Goal: Transaction & Acquisition: Purchase product/service

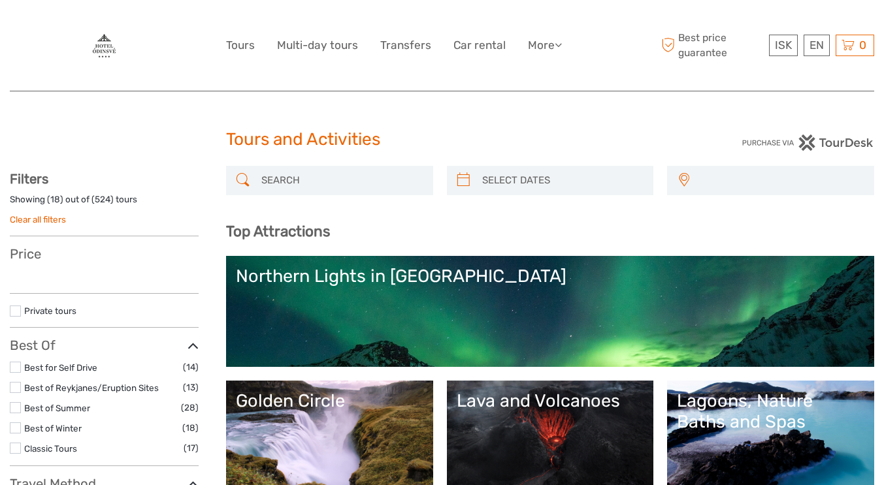
select select
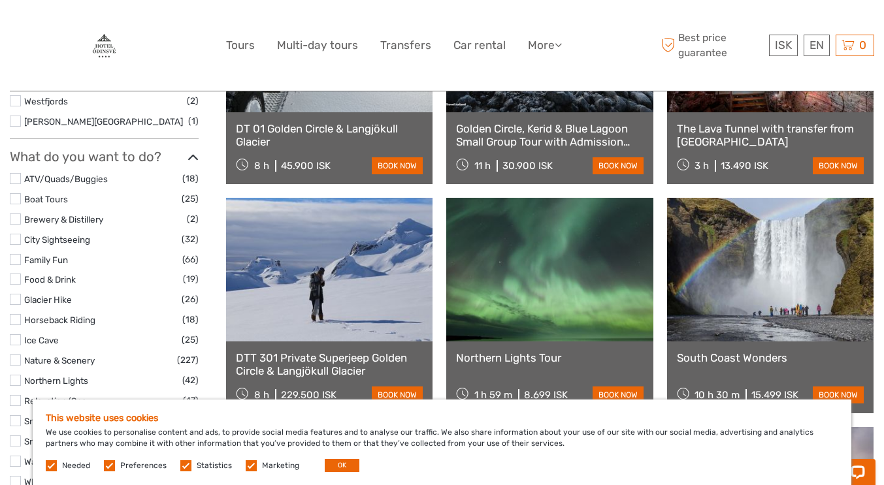
scroll to position [1175, 0]
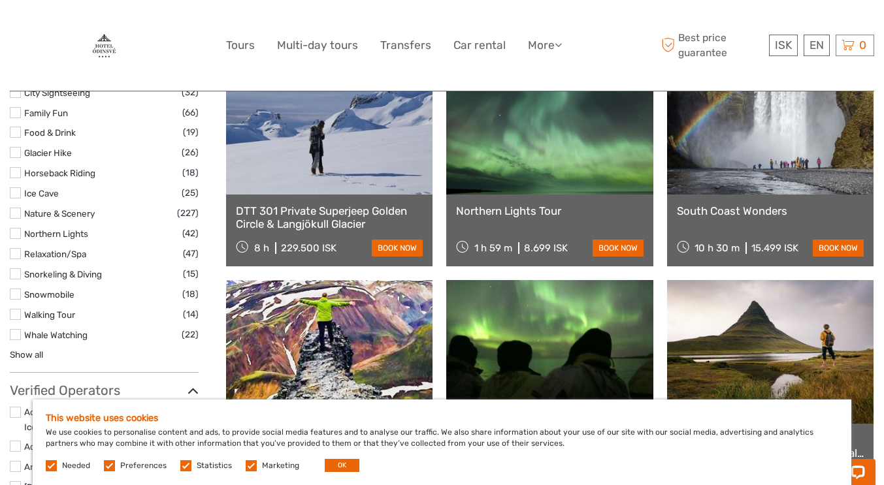
click at [0, 0] on link "English" at bounding box center [0, 0] width 0 height 0
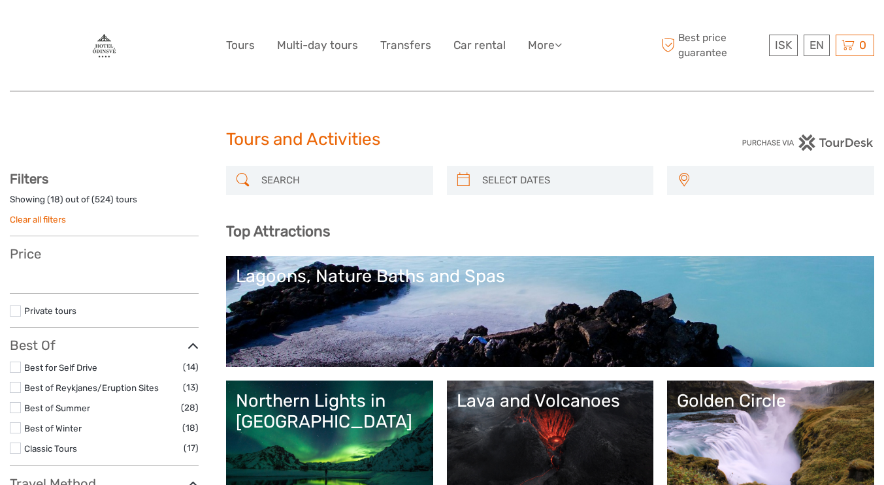
select select
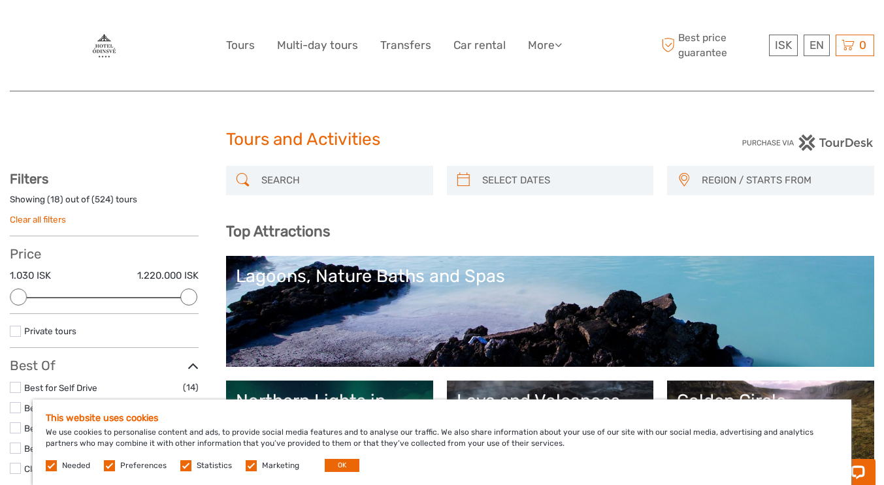
click at [0, 0] on link "$" at bounding box center [0, 0] width 0 height 0
click at [599, 57] on div "$ ISK € $ £ EN English Español Deutsch Tours Multi-day tours Transfers Car rent…" at bounding box center [442, 45] width 432 height 71
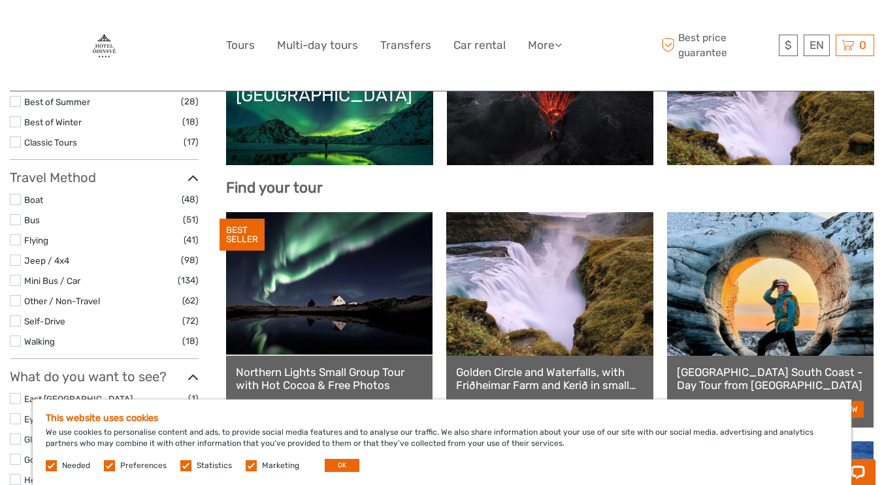
scroll to position [392, 0]
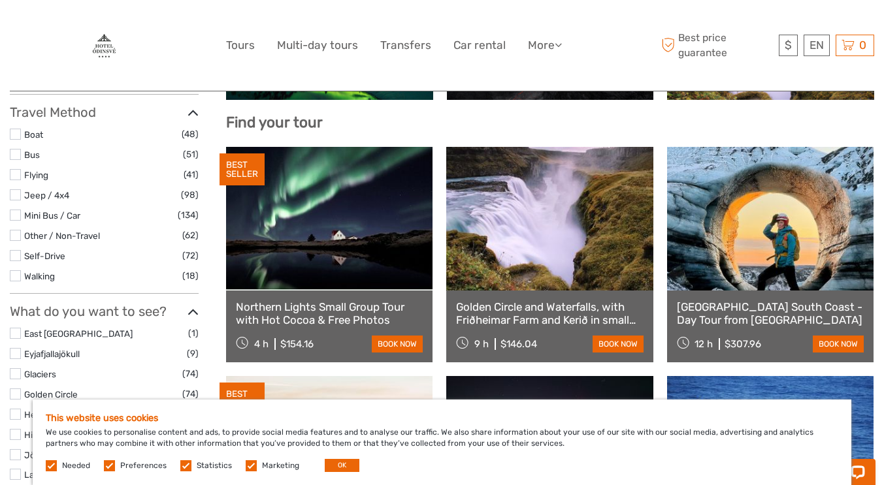
click at [246, 462] on label at bounding box center [251, 465] width 11 height 11
click at [0, 0] on input "checkbox" at bounding box center [0, 0] width 0 height 0
click at [188, 470] on label at bounding box center [185, 465] width 11 height 11
click at [0, 0] on input "checkbox" at bounding box center [0, 0] width 0 height 0
click at [110, 470] on label at bounding box center [109, 465] width 11 height 11
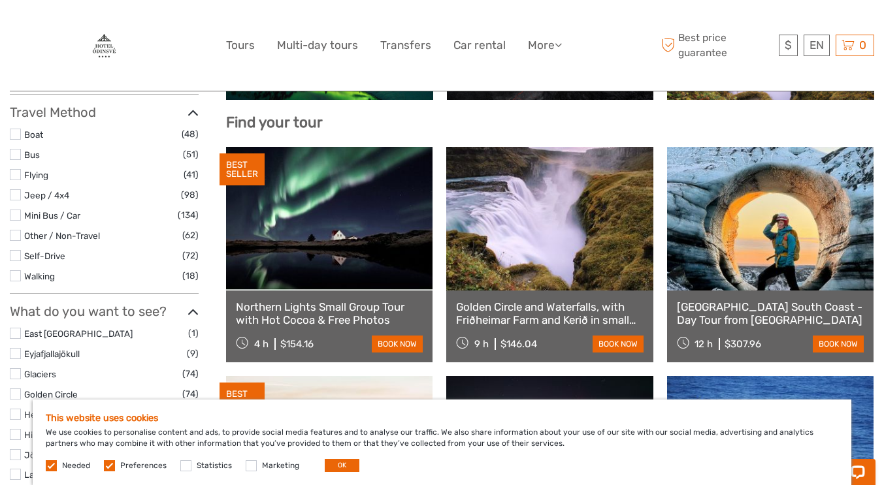
click at [0, 0] on input "checkbox" at bounding box center [0, 0] width 0 height 0
click at [330, 468] on button "OK" at bounding box center [342, 465] width 35 height 13
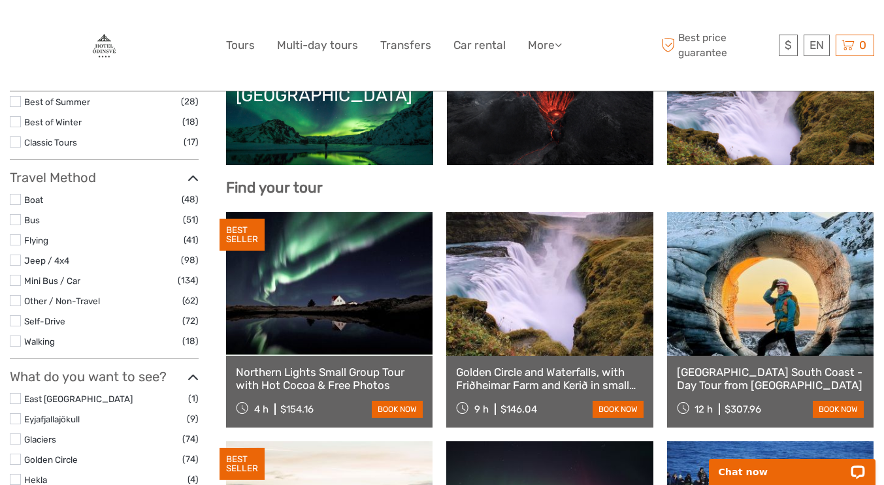
scroll to position [0, 0]
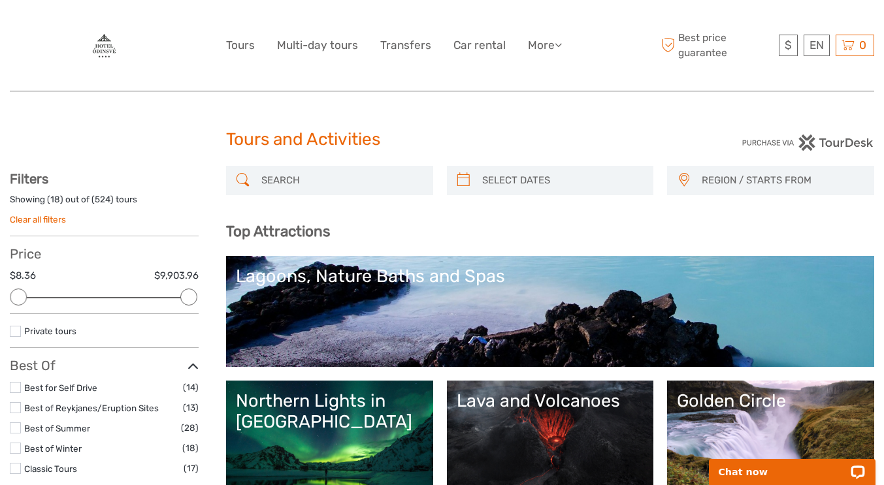
click at [760, 184] on span "REGION / STARTS FROM" at bounding box center [781, 181] width 172 height 22
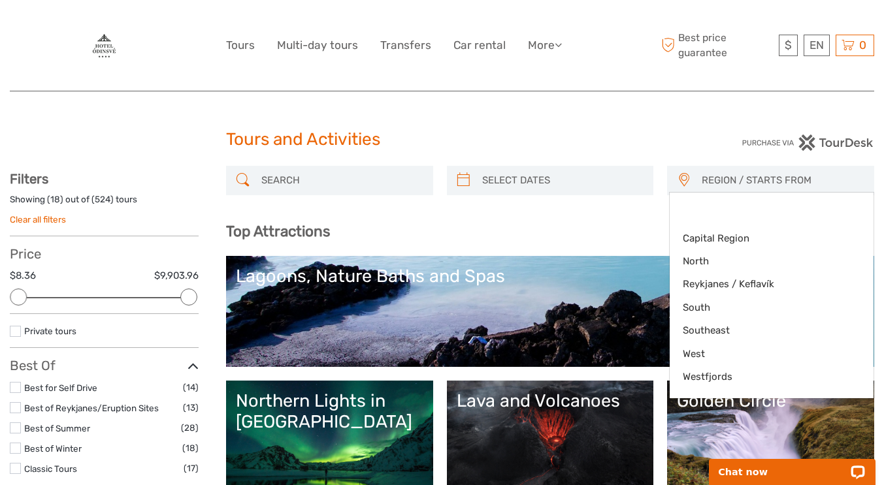
click at [600, 131] on h1 "Tours and Activities" at bounding box center [442, 139] width 432 height 21
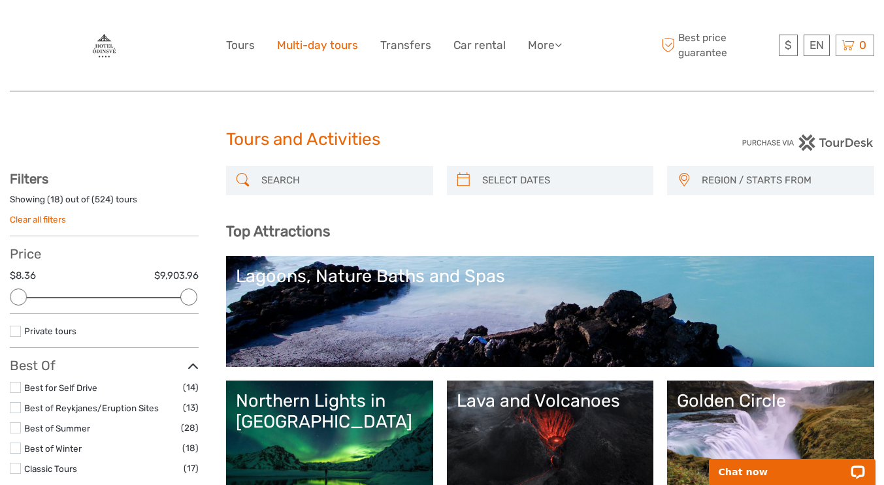
click at [319, 42] on link "Multi-day tours" at bounding box center [317, 45] width 81 height 19
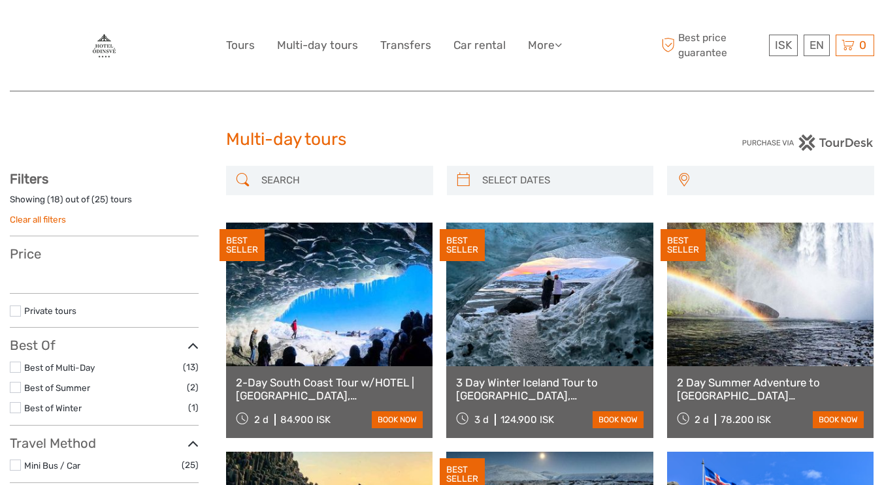
select select
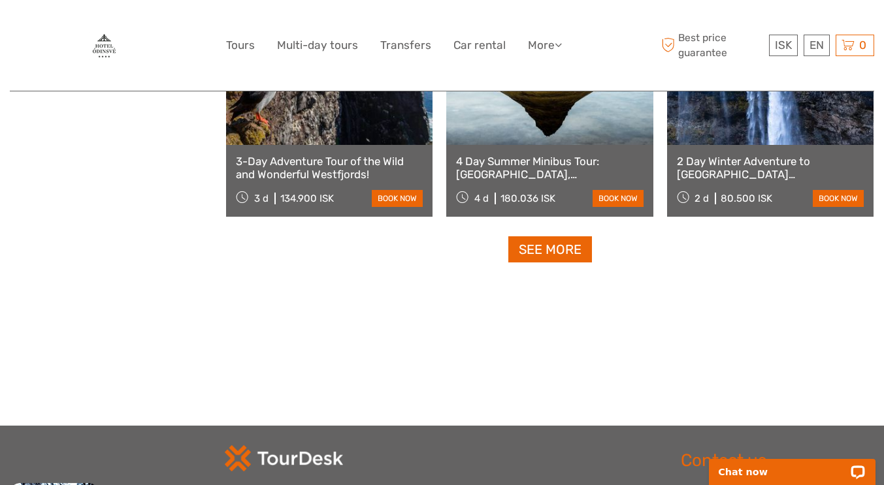
scroll to position [1371, 0]
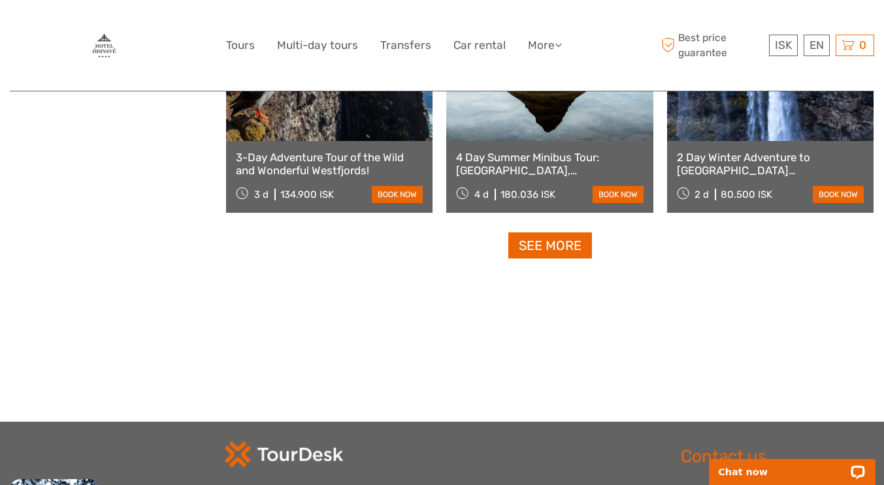
click at [552, 253] on link "See more" at bounding box center [550, 245] width 84 height 27
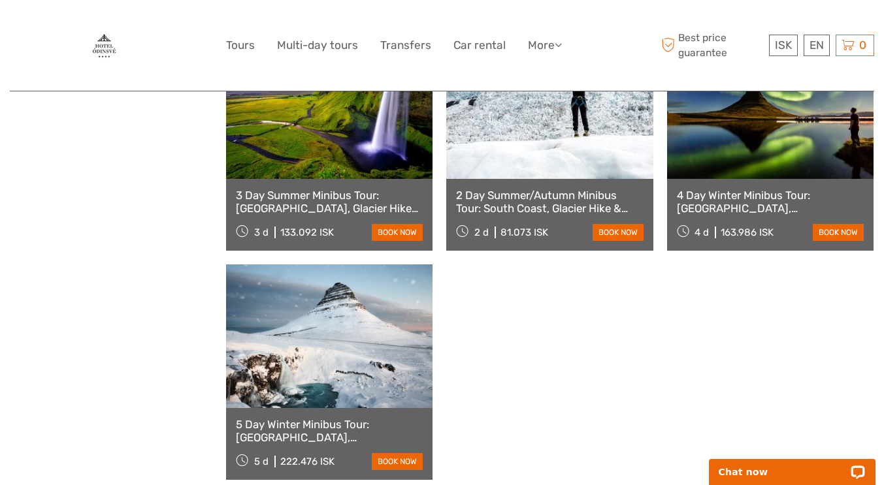
scroll to position [1829, 0]
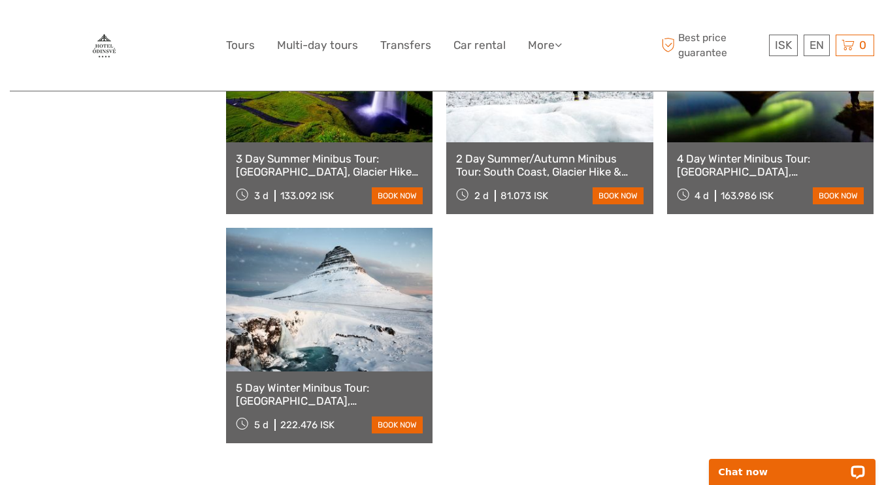
click at [777, 168] on link "4 Day Winter Minibus Tour: [GEOGRAPHIC_DATA], [GEOGRAPHIC_DATA], [GEOGRAPHIC_DA…" at bounding box center [770, 165] width 187 height 27
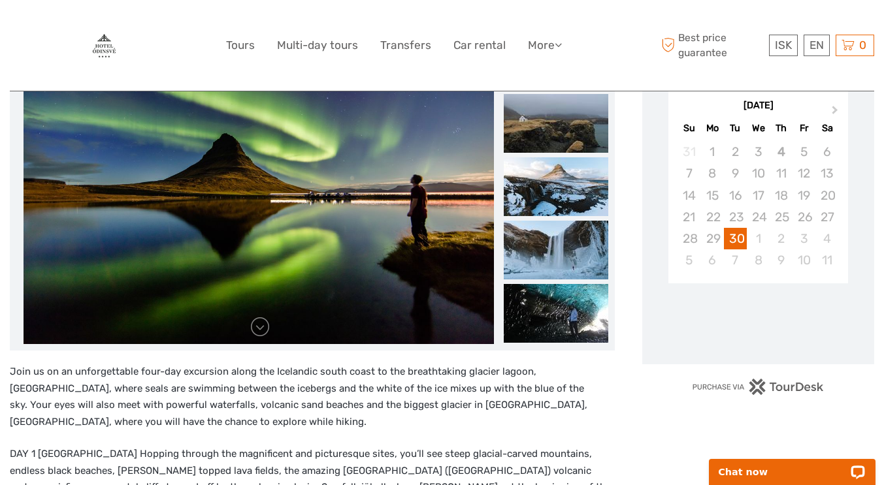
click at [835, 109] on span "Next Month" at bounding box center [835, 112] width 0 height 19
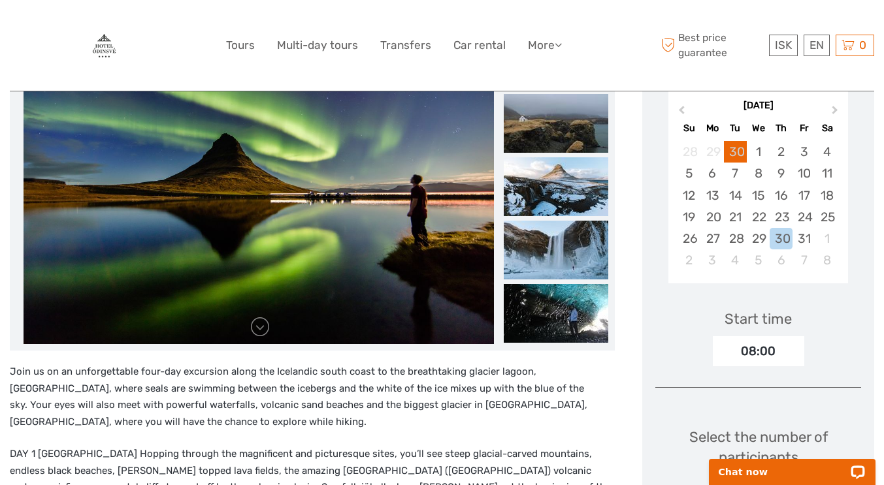
click at [835, 109] on span "Next Month" at bounding box center [835, 112] width 0 height 19
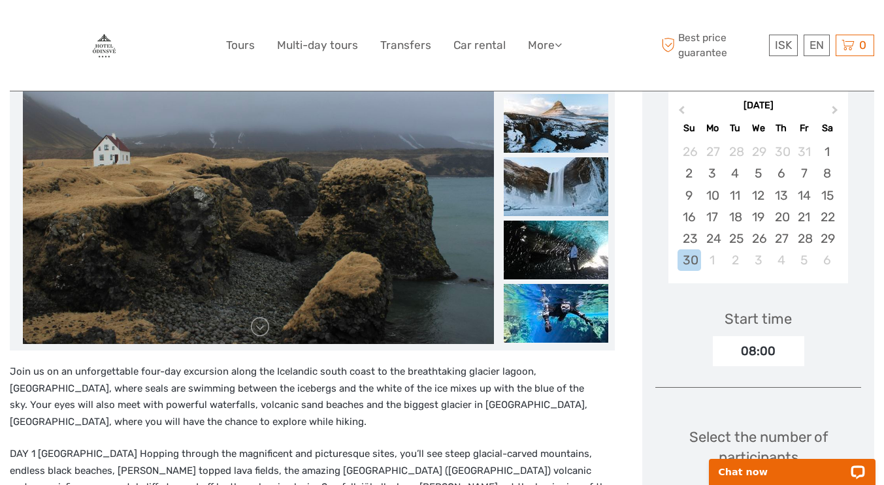
click at [695, 237] on div "23" at bounding box center [688, 239] width 23 height 22
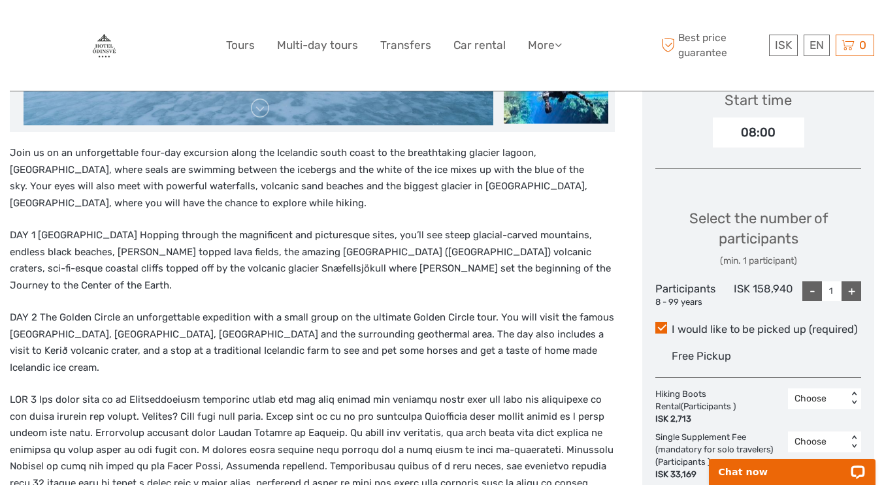
scroll to position [522, 0]
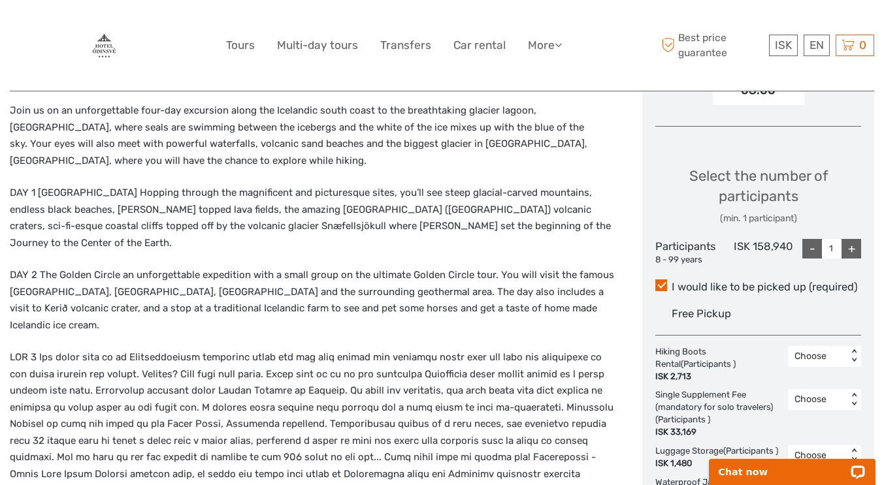
click at [849, 248] on div "+" at bounding box center [851, 249] width 20 height 20
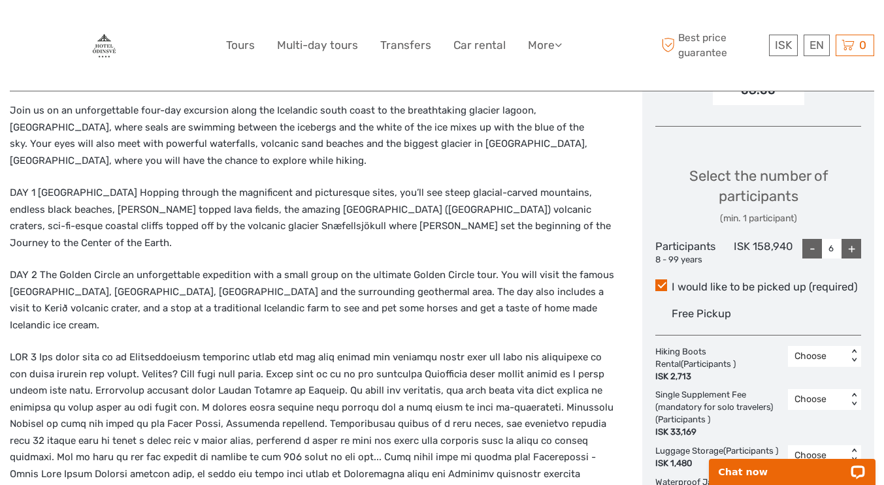
click at [849, 248] on div "+" at bounding box center [851, 249] width 20 height 20
type input "9"
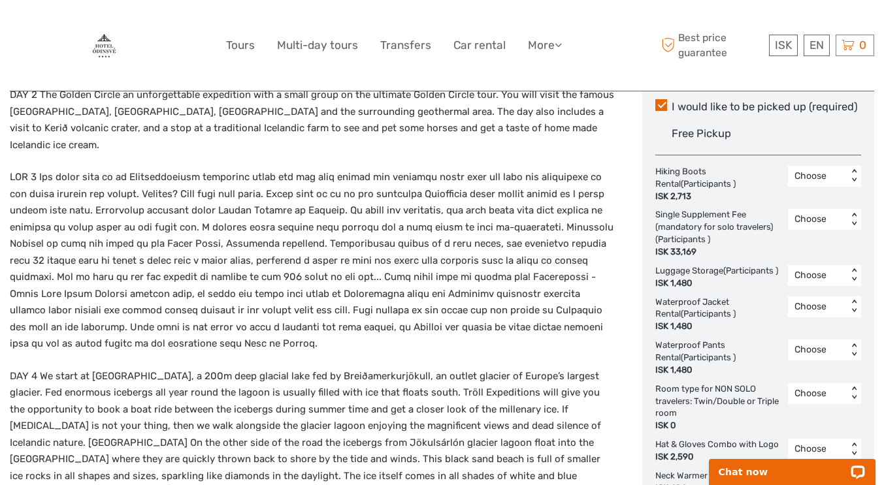
scroll to position [718, 0]
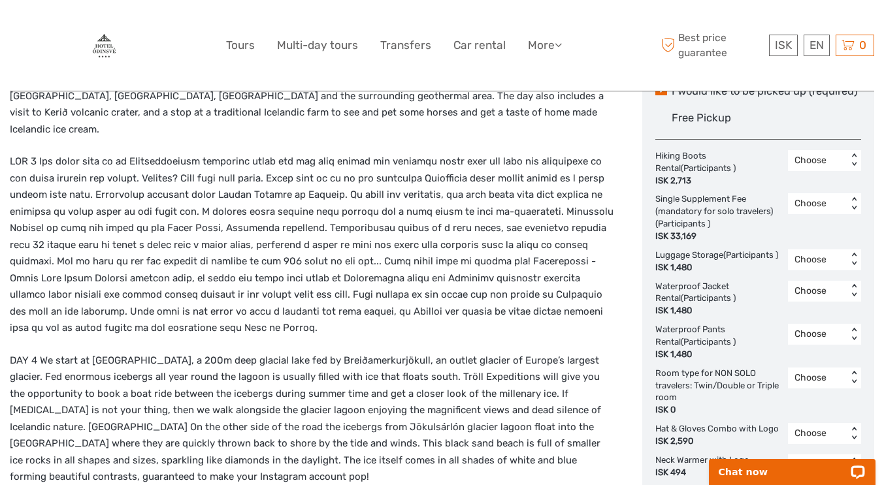
click at [851, 254] on div "< >" at bounding box center [853, 260] width 11 height 14
click at [803, 360] on div "9" at bounding box center [824, 357] width 60 height 22
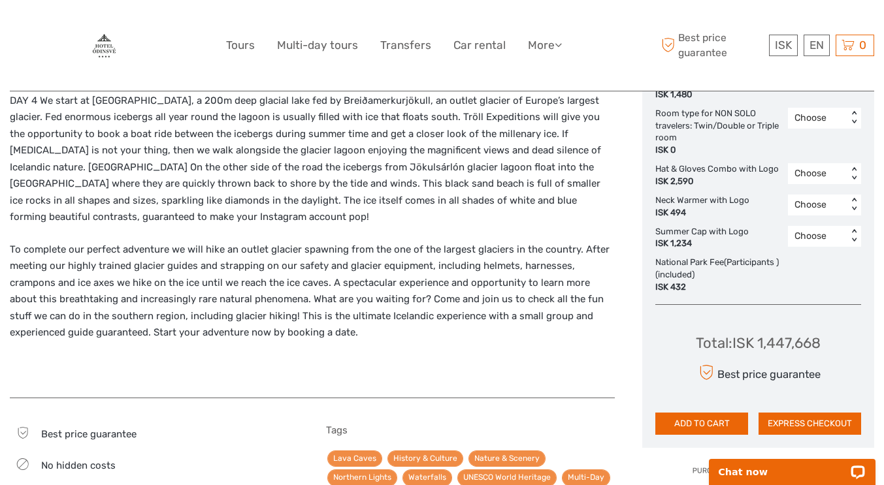
scroll to position [980, 0]
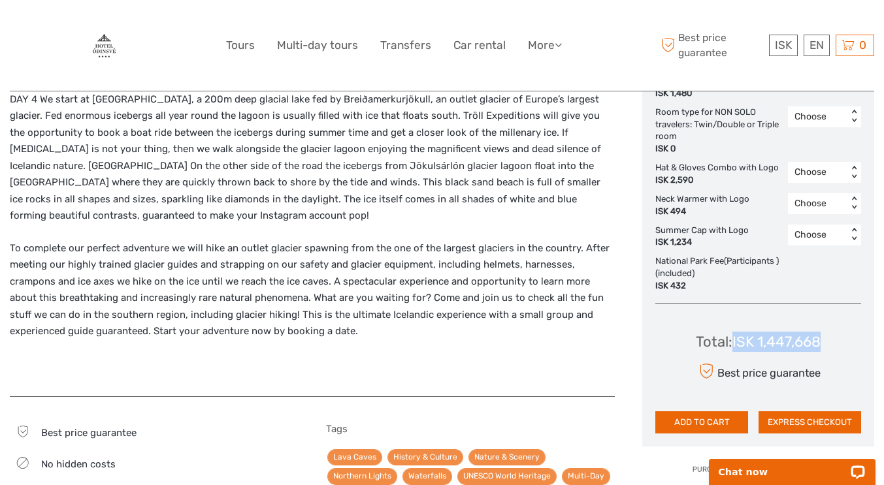
drag, startPoint x: 830, startPoint y: 357, endPoint x: 748, endPoint y: 351, distance: 82.5
click at [734, 356] on div "Total : ISK 1,447,668 Best price guarantee ADD TO CART EXPRESS CHECKOUT" at bounding box center [758, 374] width 206 height 120
copy div "ISK 1,447,668"
click at [859, 127] on div "Choose < >" at bounding box center [824, 116] width 73 height 21
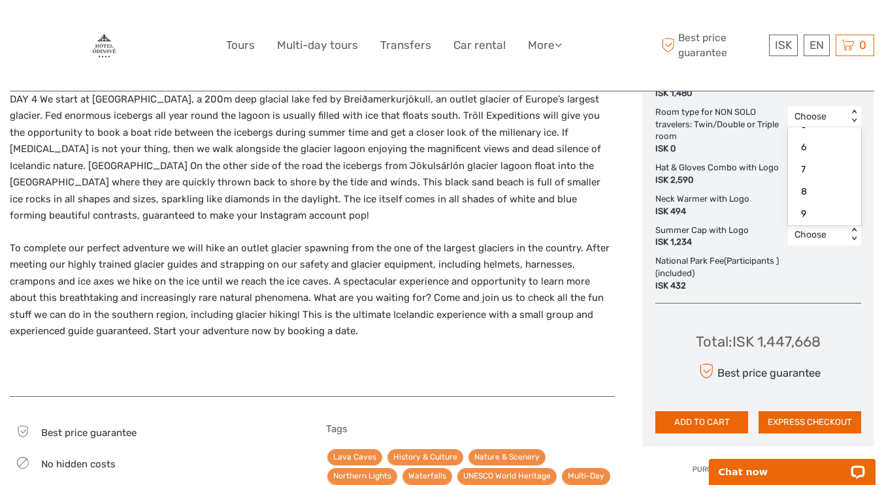
scroll to position [0, 0]
click at [531, 334] on p "To complete our perfect adventure we will hike an outlet glacier spawning from …" at bounding box center [312, 290] width 605 height 100
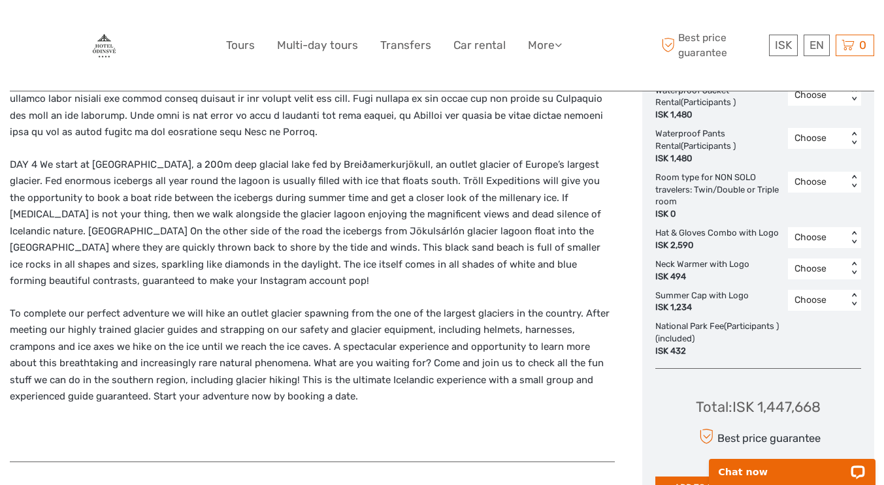
click at [847, 190] on div "Choose" at bounding box center [817, 182] width 59 height 16
click at [822, 288] on div "9" at bounding box center [824, 279] width 60 height 22
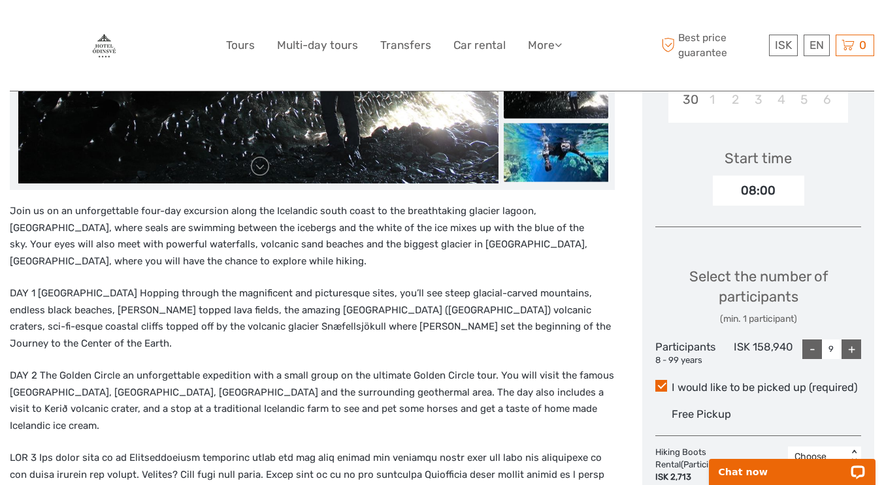
scroll to position [196, 0]
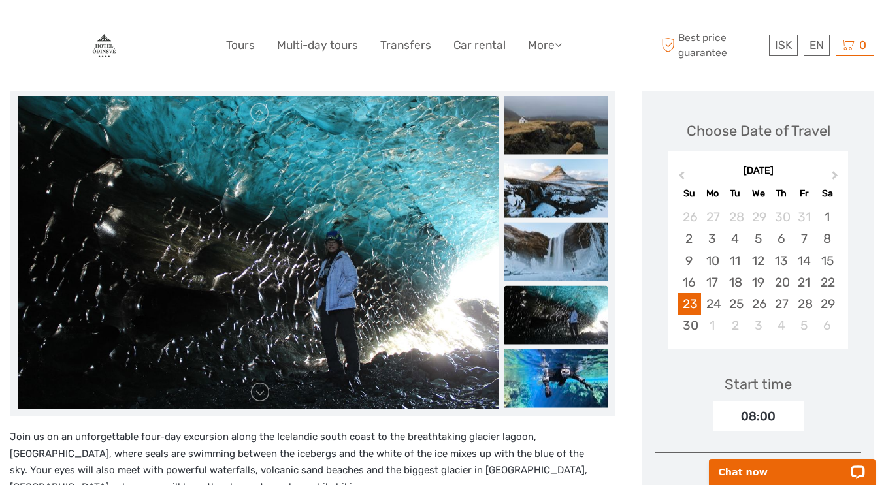
click at [540, 124] on img at bounding box center [555, 125] width 104 height 59
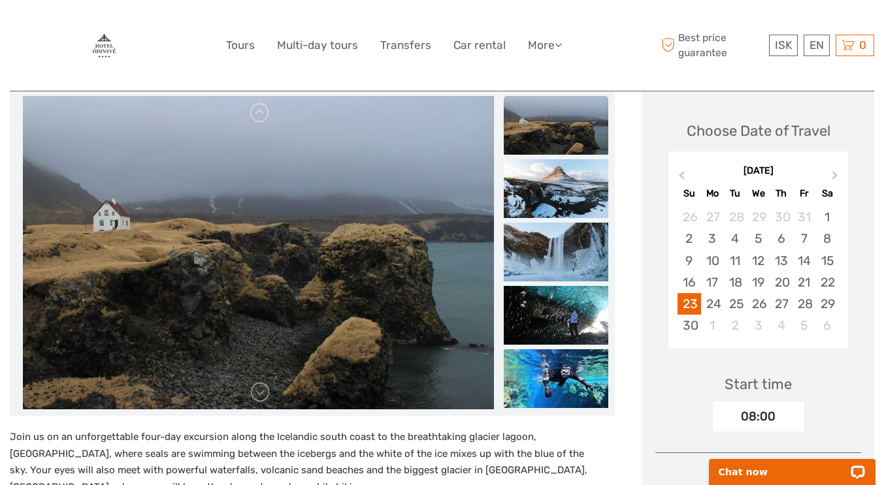
click at [544, 187] on img at bounding box center [555, 188] width 104 height 59
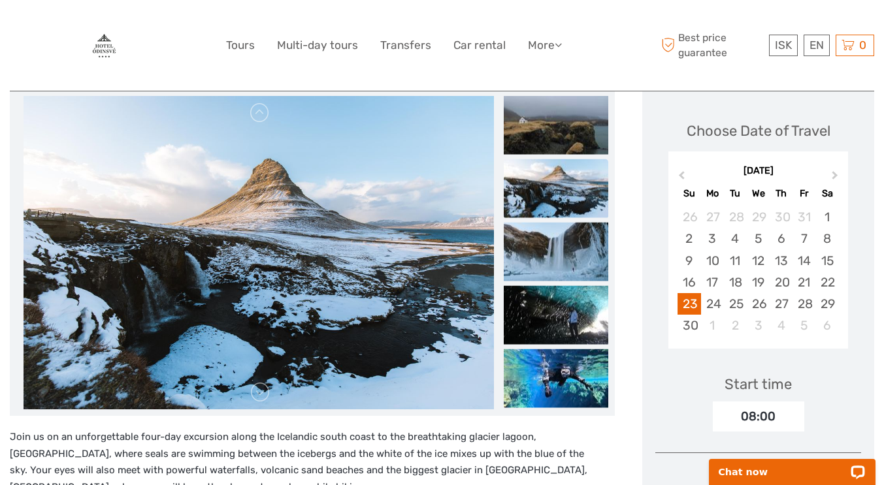
click at [540, 234] on img at bounding box center [555, 252] width 104 height 59
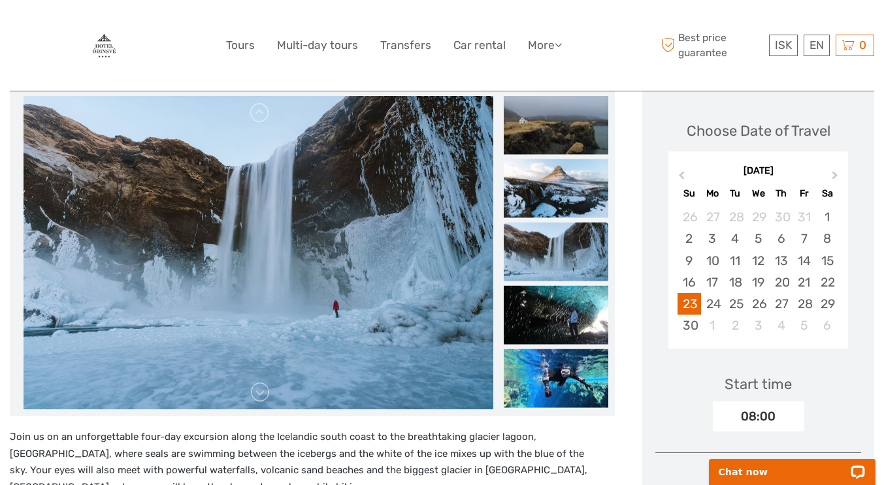
click at [537, 295] on img at bounding box center [555, 315] width 104 height 59
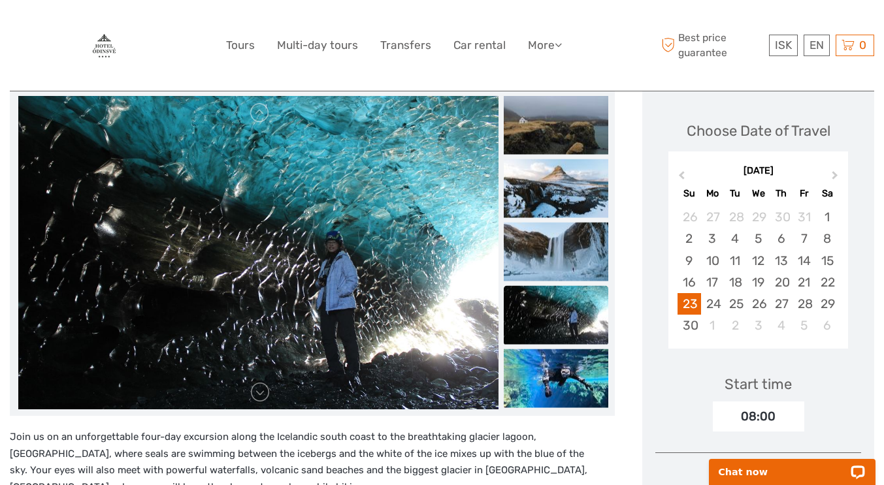
click at [555, 359] on img at bounding box center [555, 378] width 104 height 59
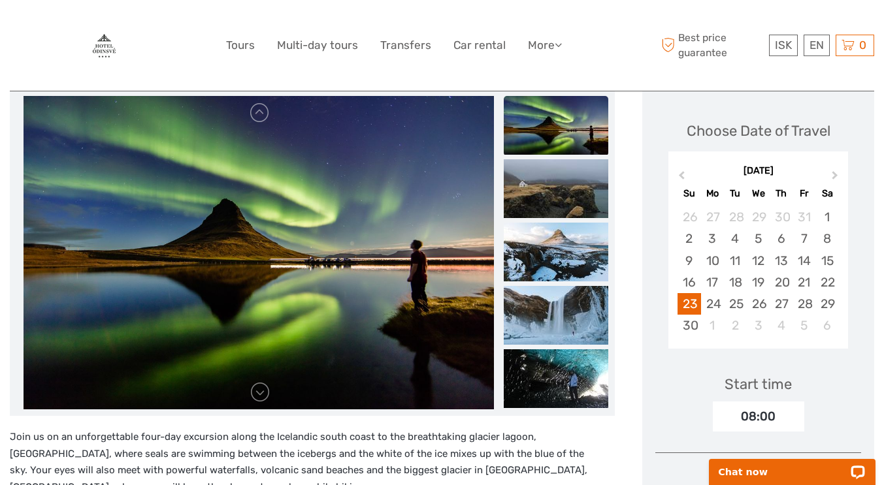
scroll to position [0, 0]
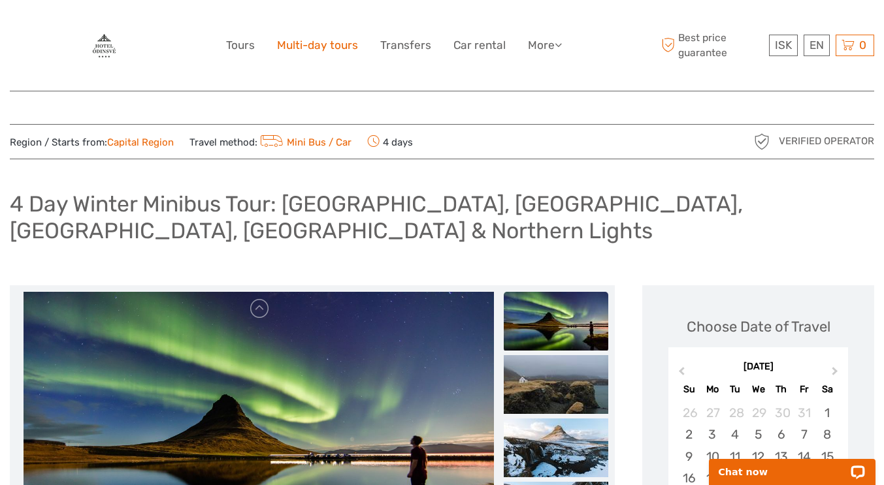
click at [335, 45] on link "Multi-day tours" at bounding box center [317, 45] width 81 height 19
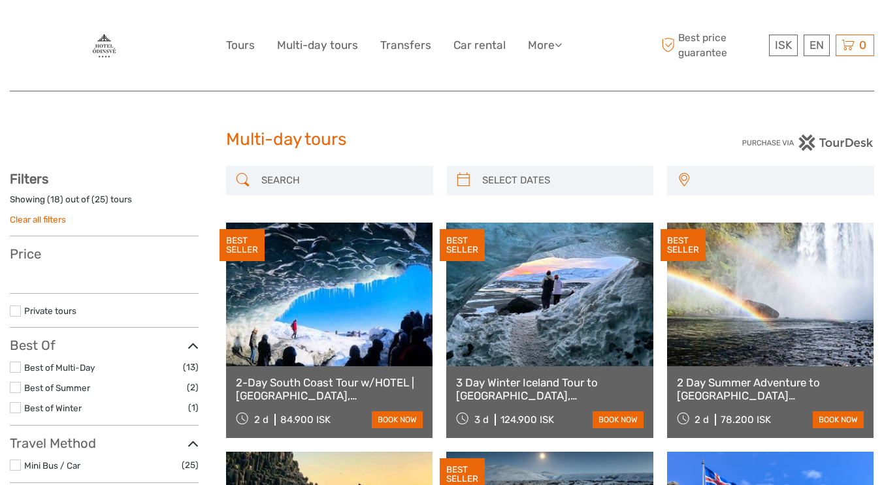
select select
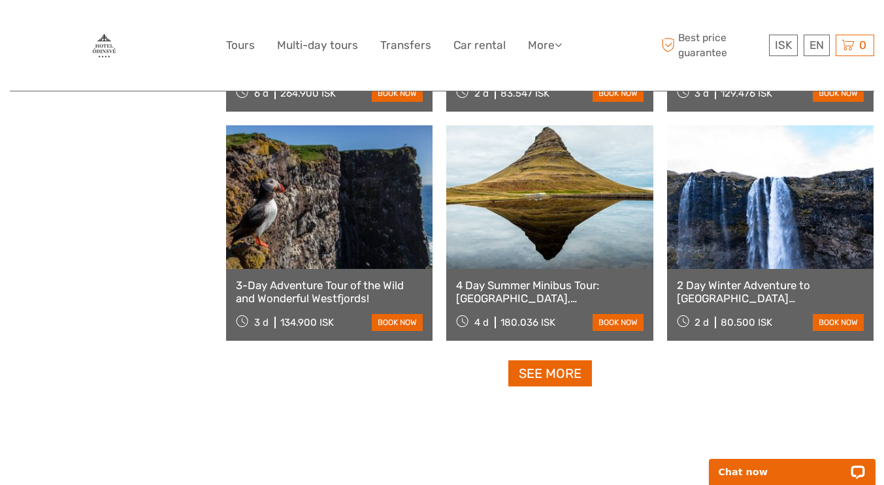
scroll to position [1371, 0]
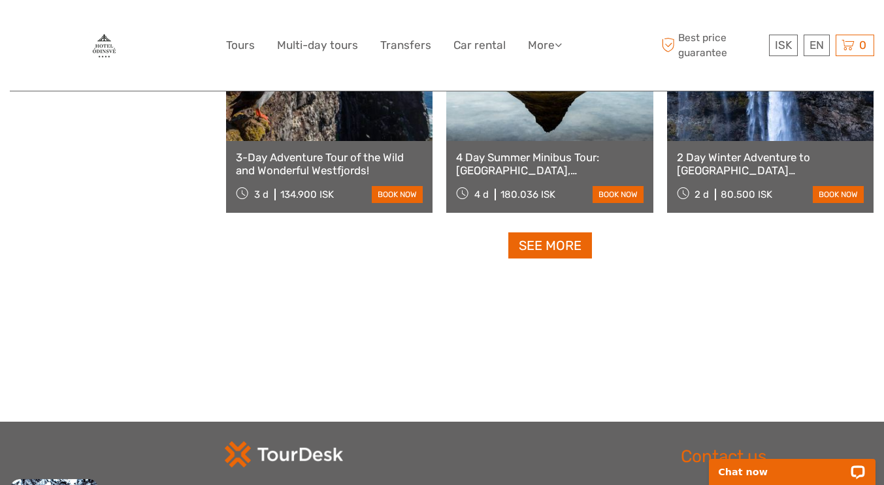
click at [551, 244] on link "See more" at bounding box center [550, 245] width 84 height 27
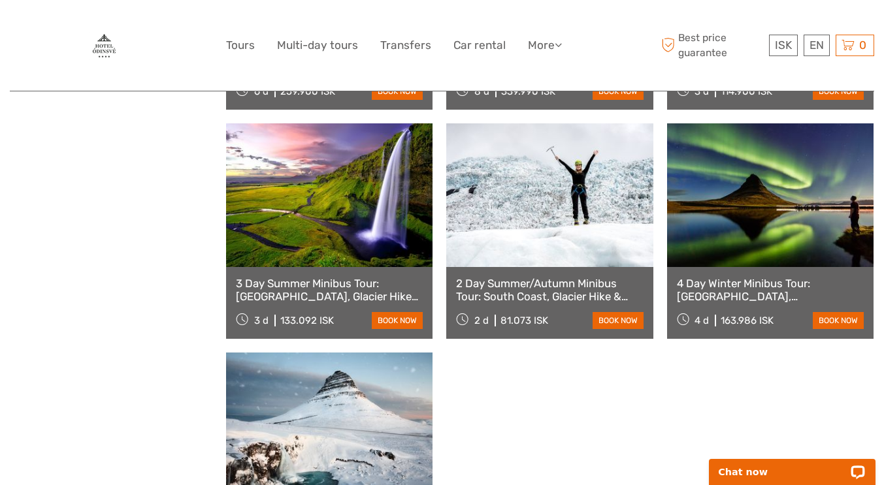
scroll to position [1698, 0]
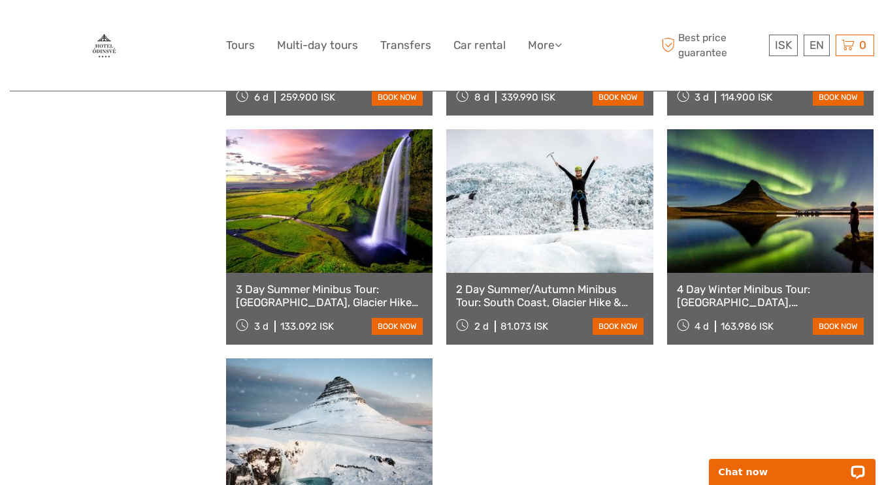
click at [557, 44] on icon at bounding box center [557, 44] width 7 height 11
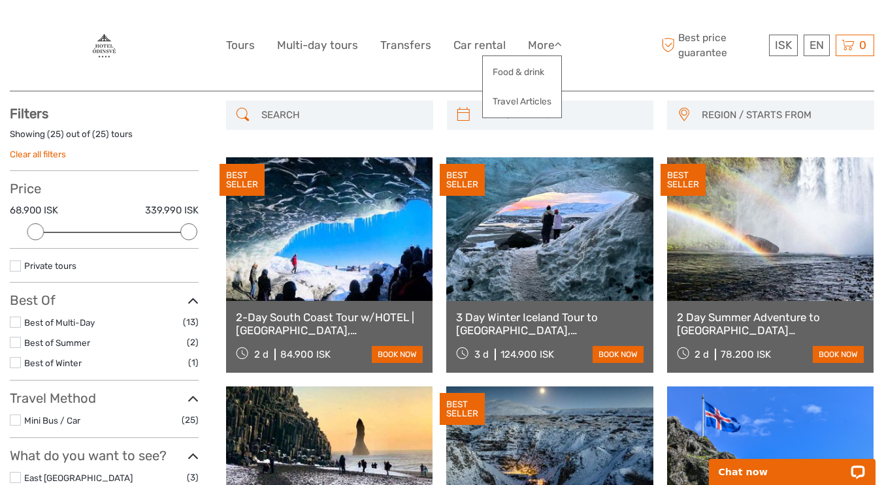
scroll to position [0, 0]
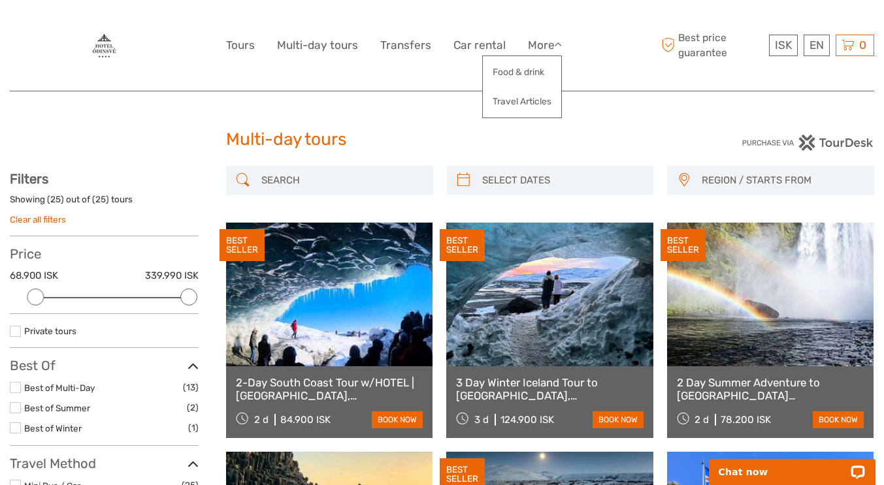
type input "[DATE]"
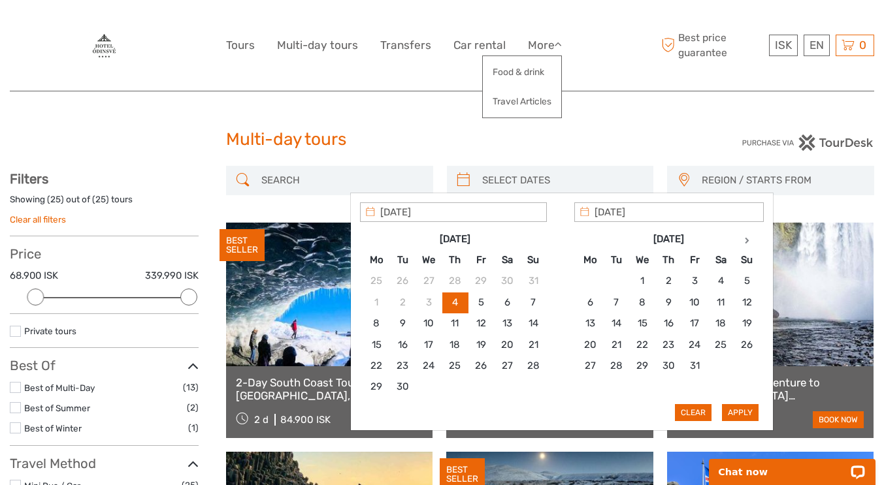
click at [560, 176] on input "search" at bounding box center [562, 180] width 170 height 23
click at [748, 238] on icon at bounding box center [746, 240] width 5 height 7
type input "[DATE]"
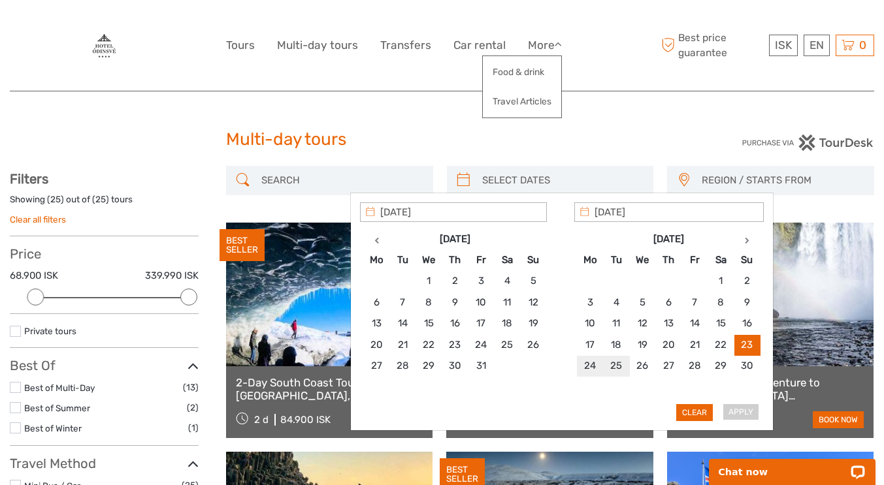
type input "[DATE]"
click at [733, 411] on button "Apply" at bounding box center [740, 412] width 37 height 17
type input "[DATE] - [DATE]"
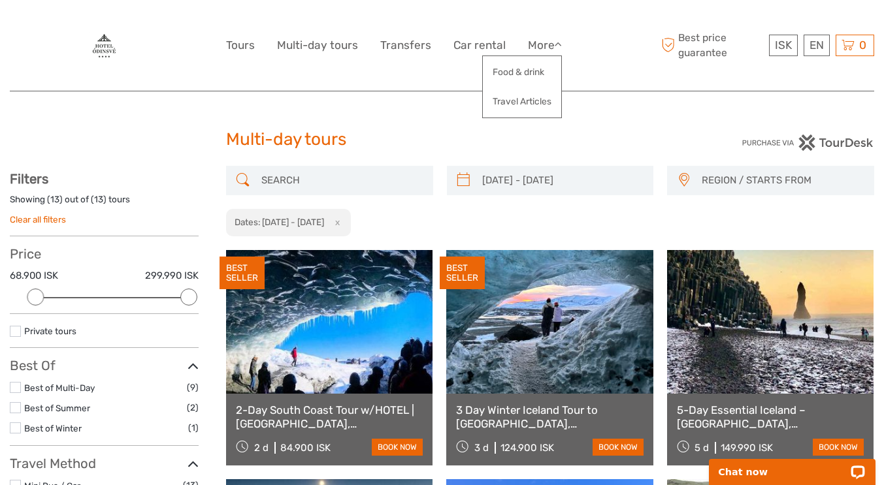
click at [0, 0] on link "$" at bounding box center [0, 0] width 0 height 0
click at [600, 69] on div "$ ISK € $ £ EN English Español Deutsch Tours Multi-day tours Transfers Car rent…" at bounding box center [442, 45] width 432 height 71
click at [588, 135] on h1 "Multi-day tours" at bounding box center [442, 139] width 432 height 21
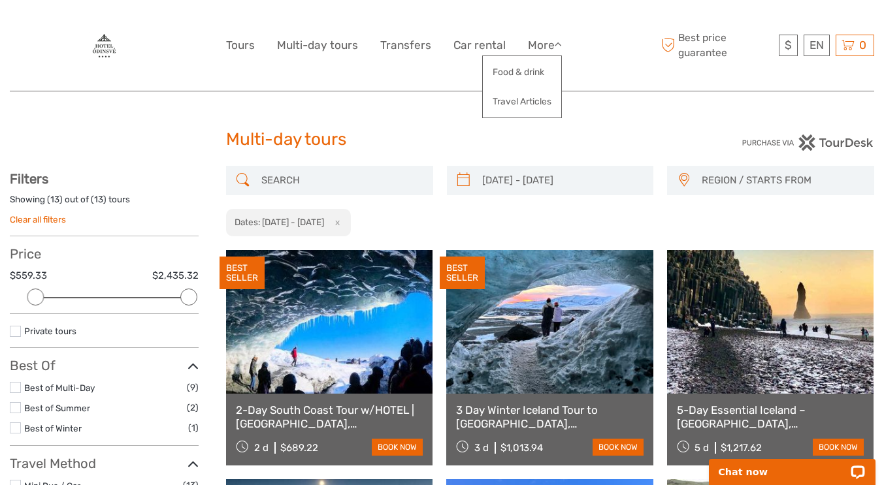
click at [735, 178] on span "REGION / STARTS FROM" at bounding box center [781, 181] width 172 height 22
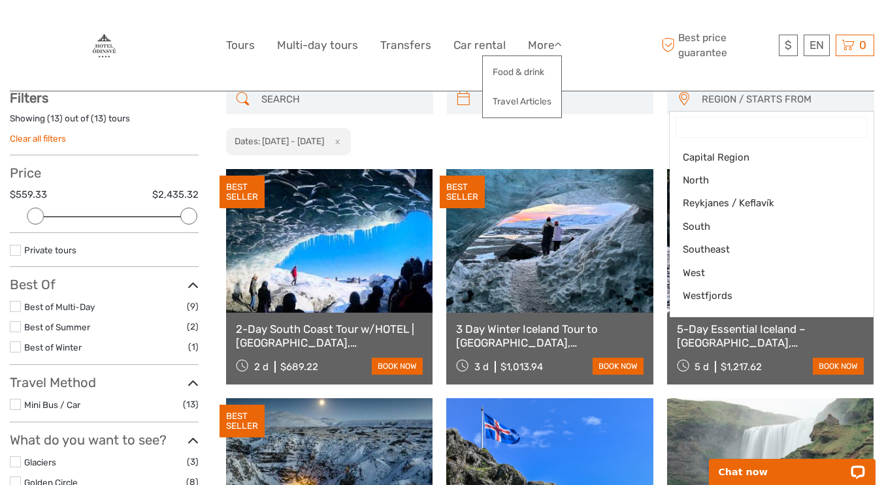
scroll to position [65, 0]
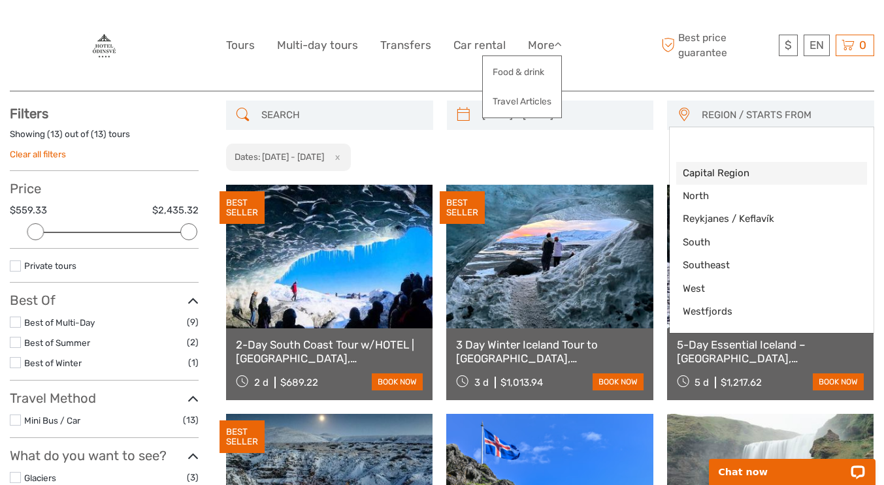
click at [759, 168] on span "Capital Region" at bounding box center [759, 174] width 155 height 14
select select "Capital Region"
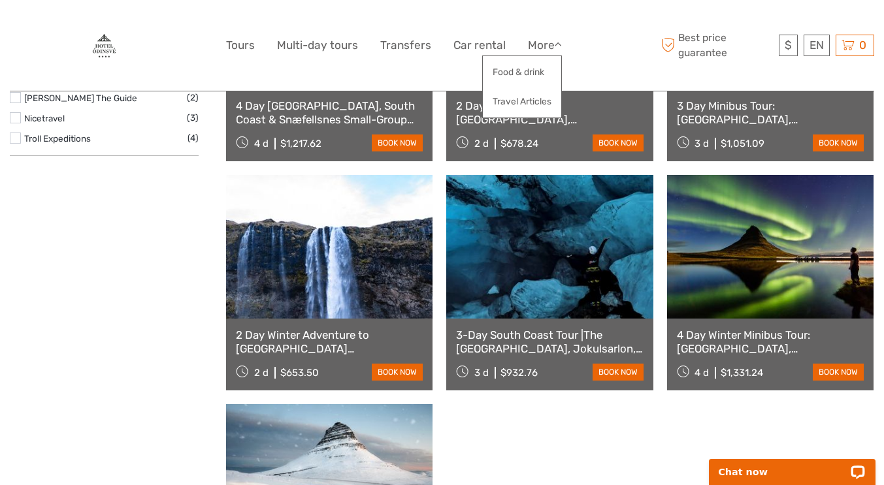
scroll to position [784, 0]
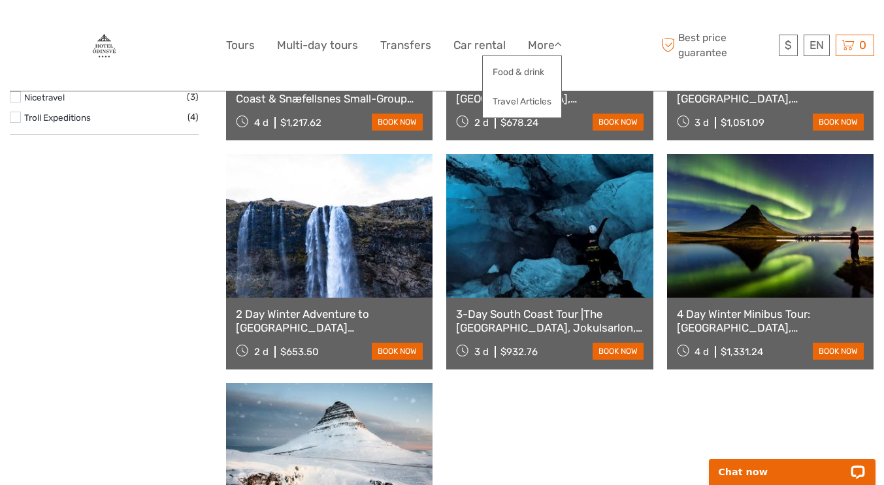
click at [756, 308] on link "4 Day Winter Minibus Tour: [GEOGRAPHIC_DATA], [GEOGRAPHIC_DATA], [GEOGRAPHIC_DA…" at bounding box center [770, 321] width 187 height 27
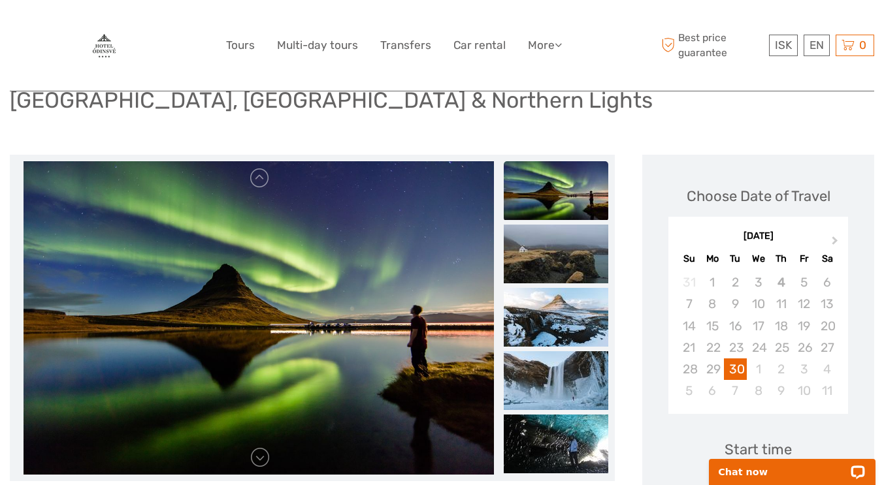
click at [836, 243] on button "Next Month" at bounding box center [835, 243] width 21 height 21
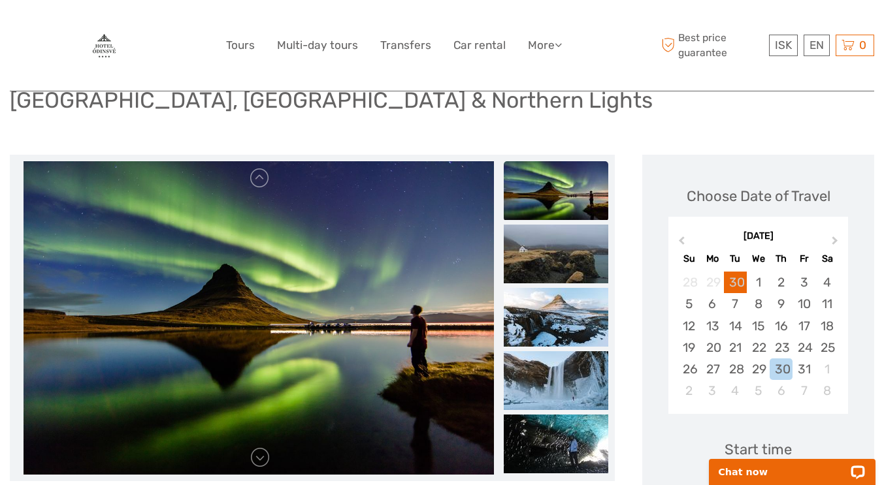
click at [836, 243] on button "Next Month" at bounding box center [835, 243] width 21 height 21
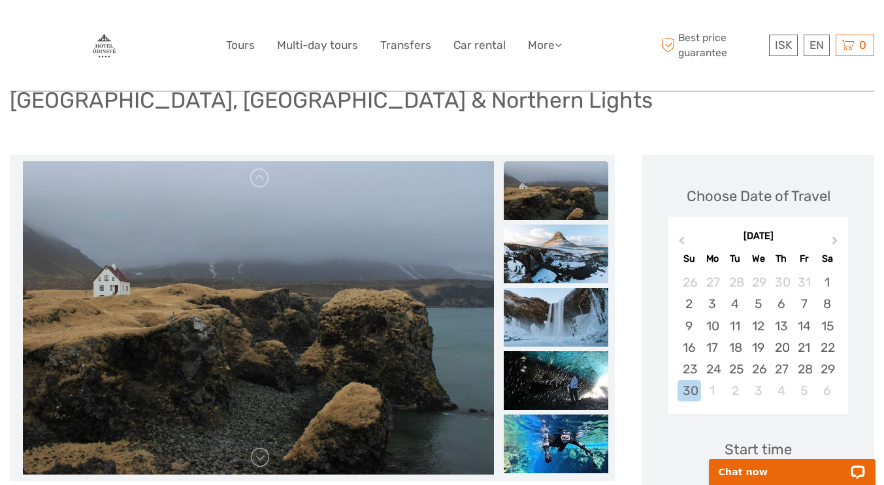
click at [693, 366] on div "23" at bounding box center [688, 370] width 23 height 22
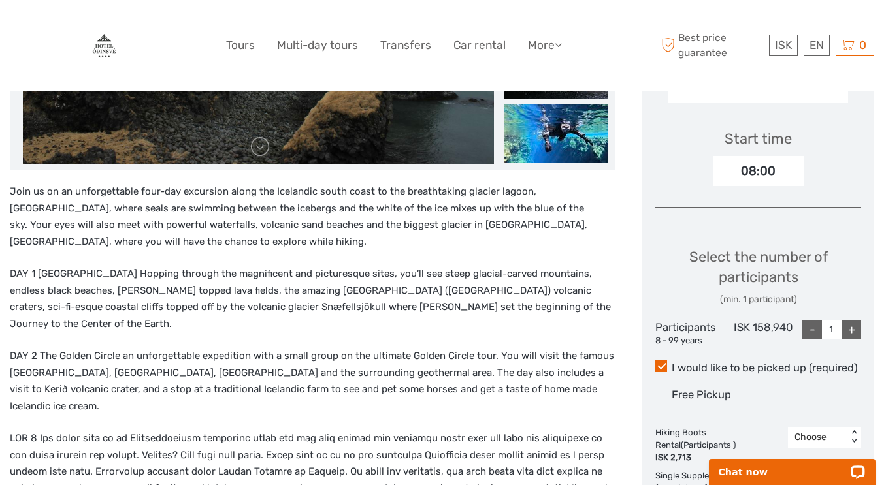
scroll to position [457, 0]
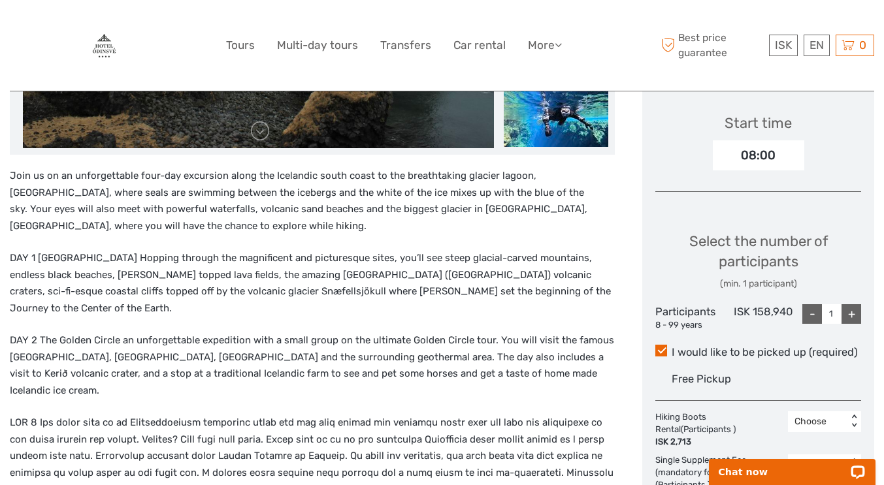
click at [847, 316] on div "+" at bounding box center [851, 314] width 20 height 20
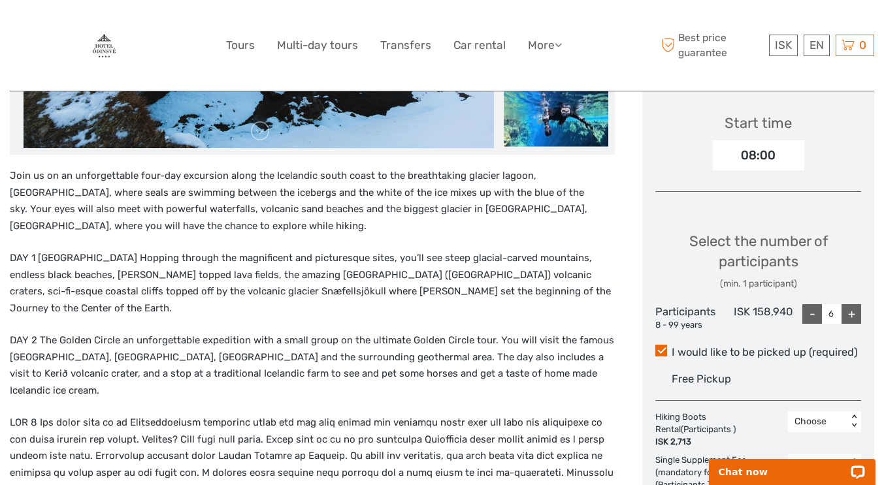
click at [847, 316] on div "+" at bounding box center [851, 314] width 20 height 20
type input "9"
click at [0, 0] on link "$" at bounding box center [0, 0] width 0 height 0
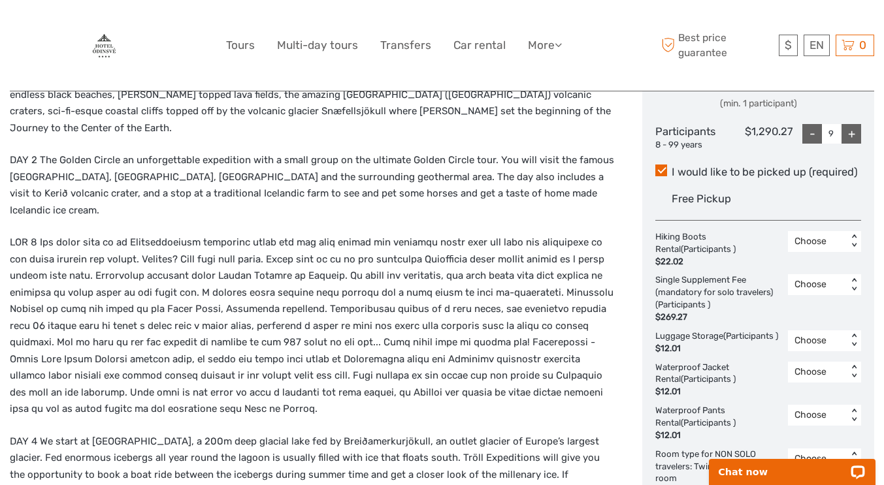
scroll to position [653, 0]
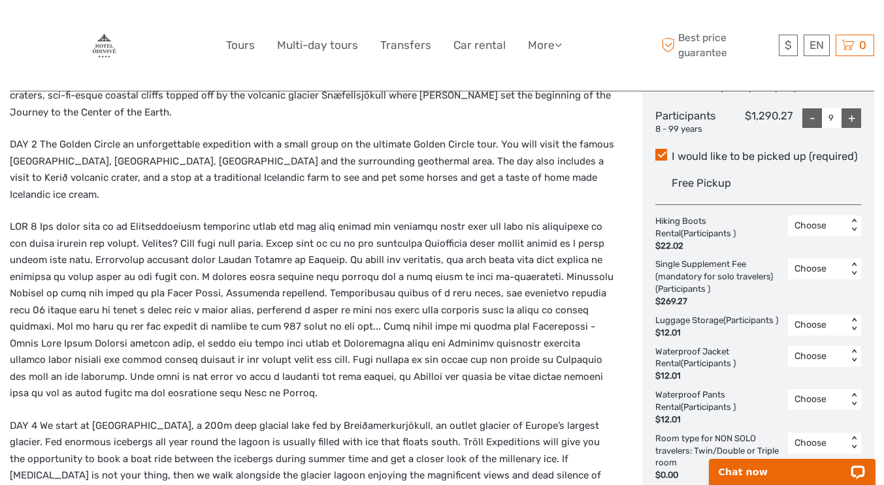
click at [854, 321] on div "< >" at bounding box center [853, 325] width 11 height 14
click at [827, 421] on div "9" at bounding box center [824, 422] width 60 height 22
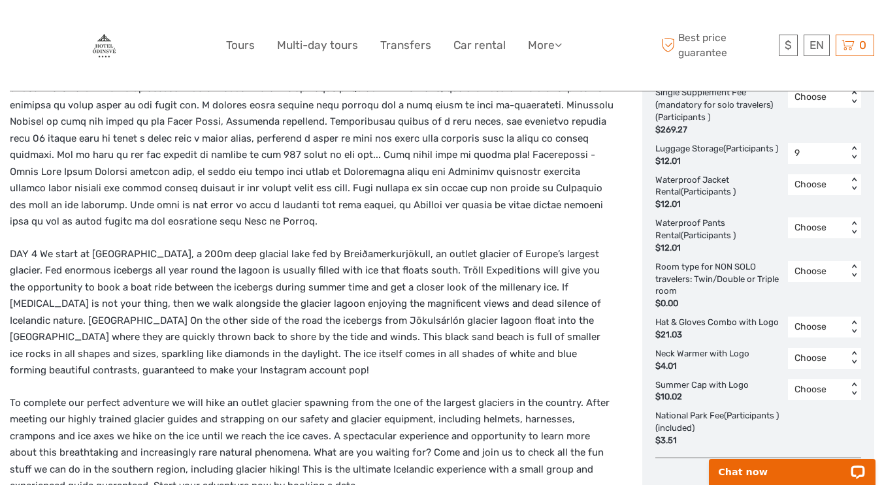
scroll to position [849, 0]
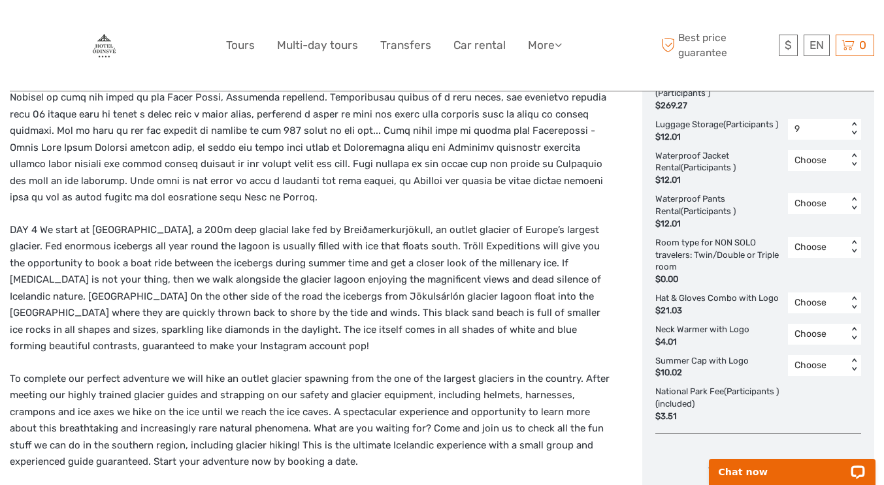
click at [855, 254] on div "< >" at bounding box center [853, 247] width 11 height 14
click at [833, 356] on div "9" at bounding box center [824, 345] width 60 height 22
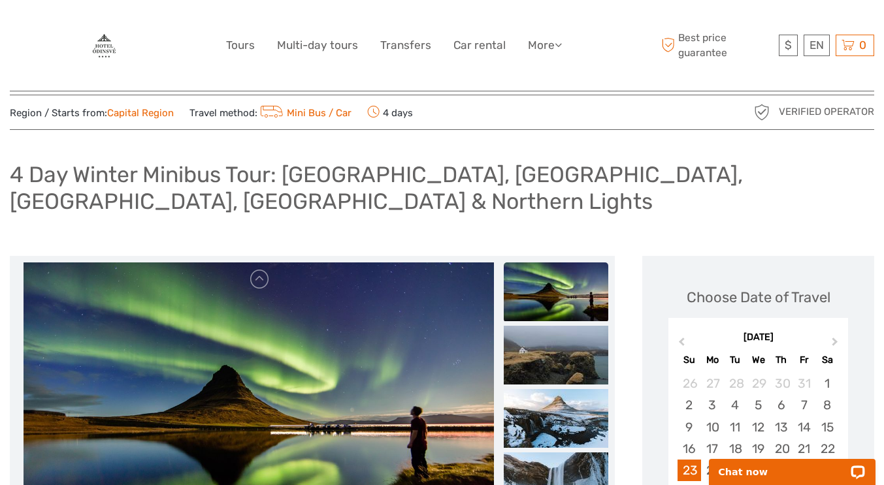
scroll to position [0, 0]
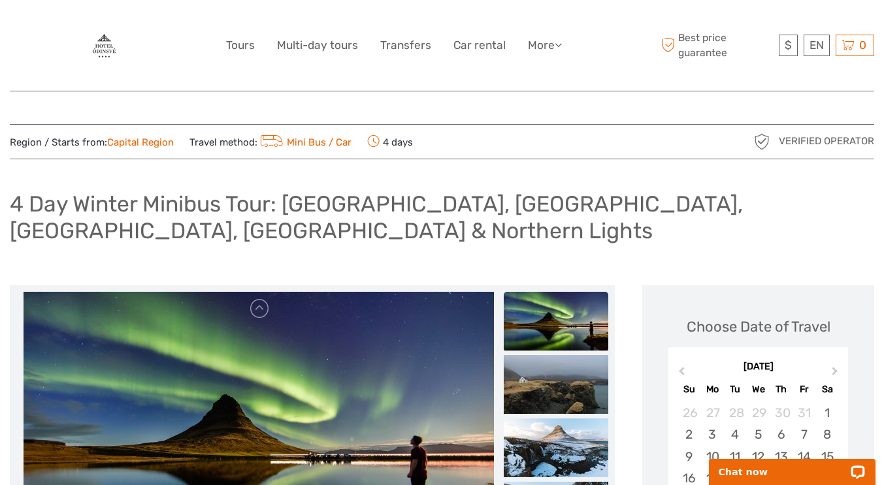
click at [319, 142] on link "Mini Bus / Car" at bounding box center [304, 142] width 94 height 12
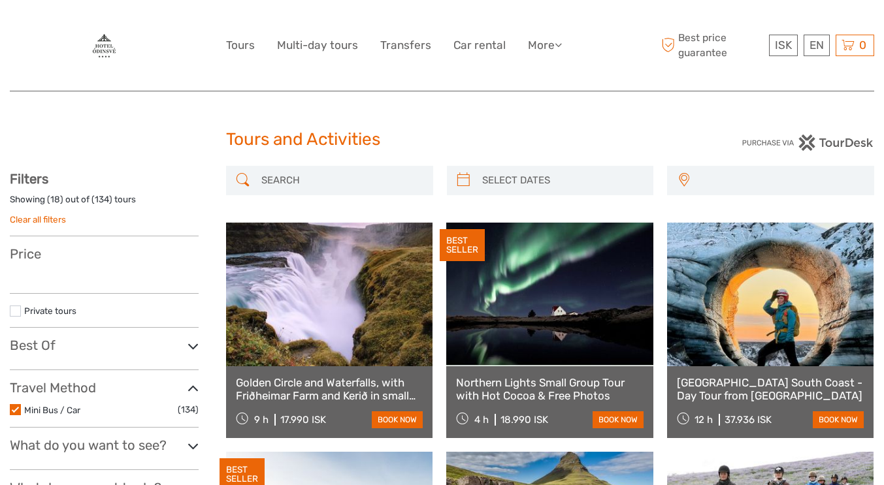
select select
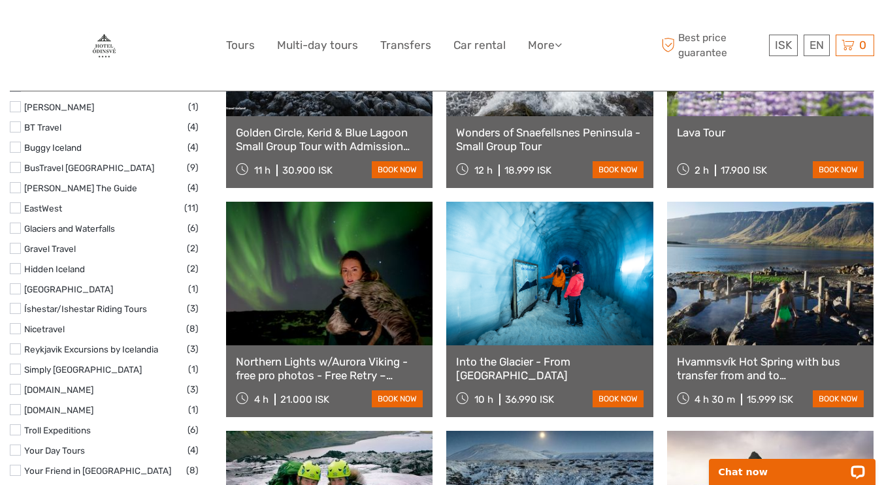
scroll to position [522, 0]
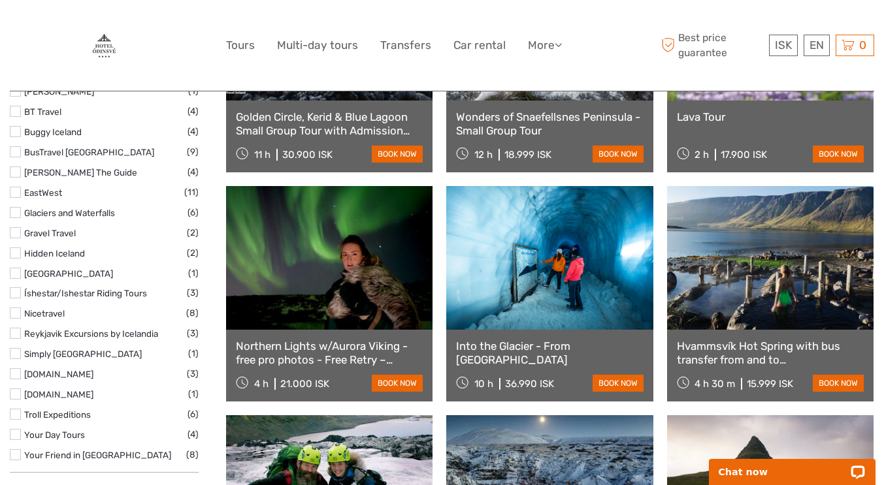
click at [763, 353] on link "Hvammsvík Hot Spring with bus transfer from and to [GEOGRAPHIC_DATA]" at bounding box center [770, 353] width 187 height 27
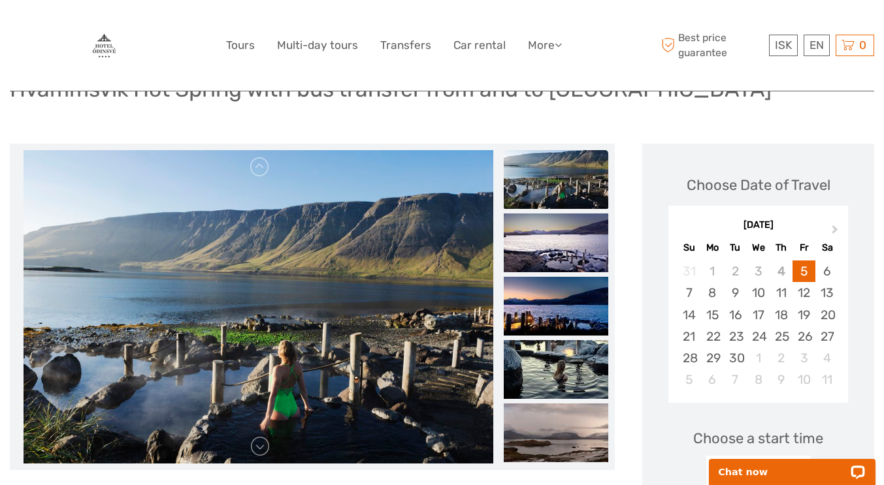
click at [835, 229] on span "Next Month" at bounding box center [835, 232] width 0 height 19
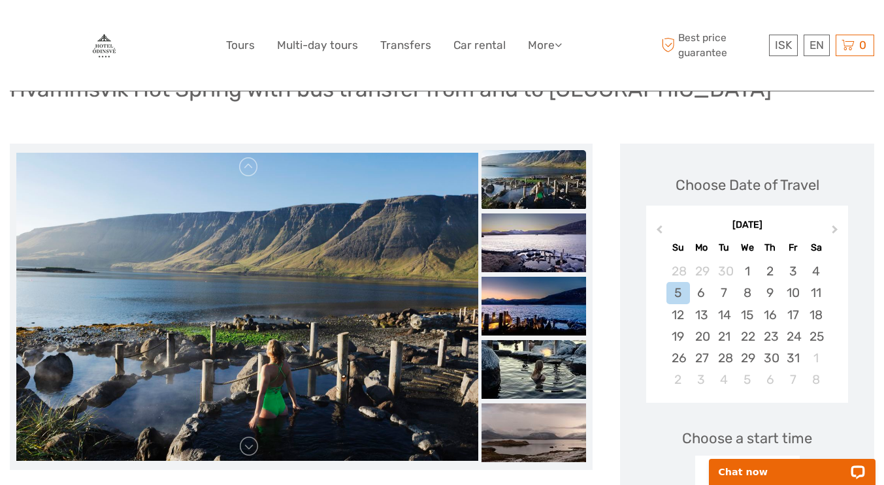
click at [835, 229] on span "Next Month" at bounding box center [835, 232] width 0 height 19
click at [0, 0] on link "$" at bounding box center [0, 0] width 0 height 0
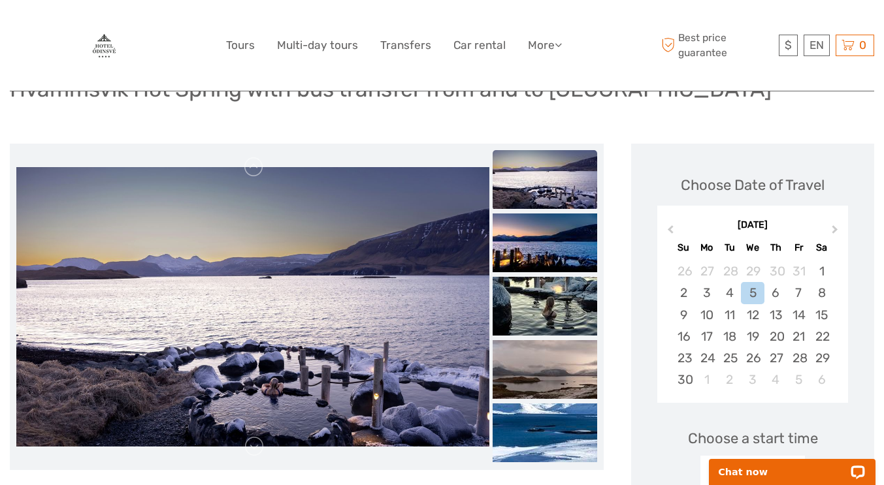
click at [810, 116] on div "Hvammsvík Hot Spring with bus transfer from and to [GEOGRAPHIC_DATA]" at bounding box center [442, 95] width 864 height 48
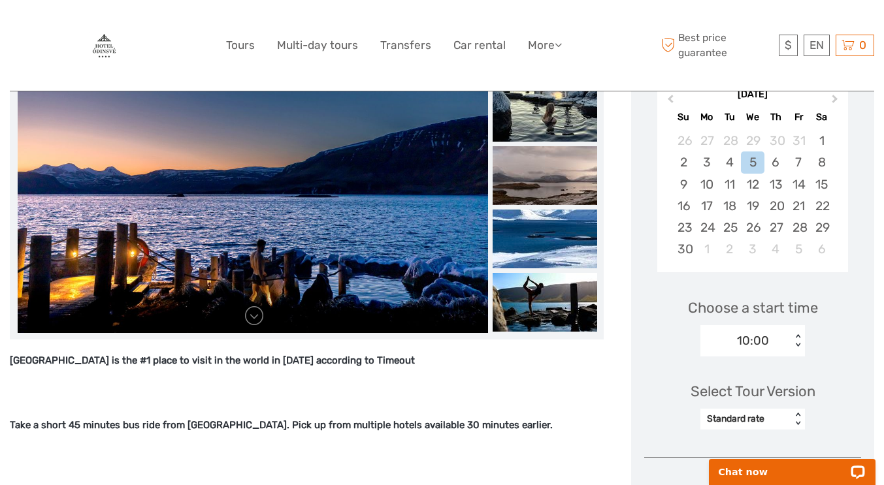
scroll to position [131, 0]
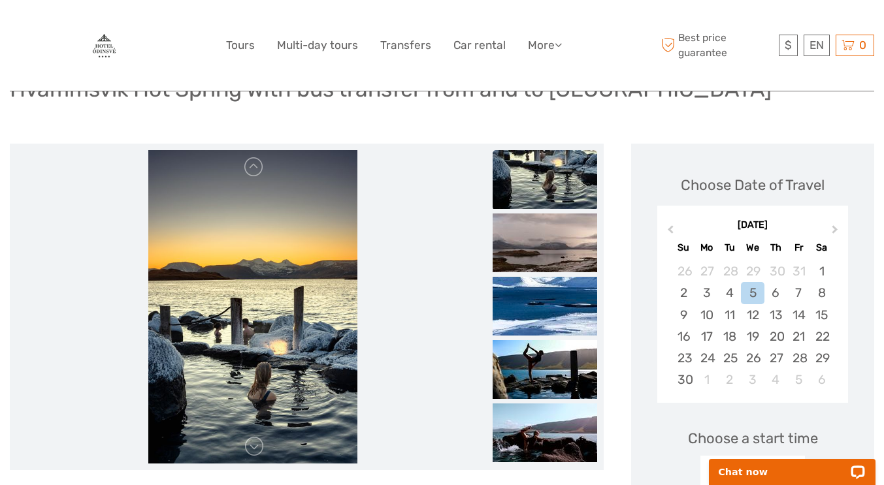
click at [782, 359] on div "27" at bounding box center [775, 358] width 23 height 22
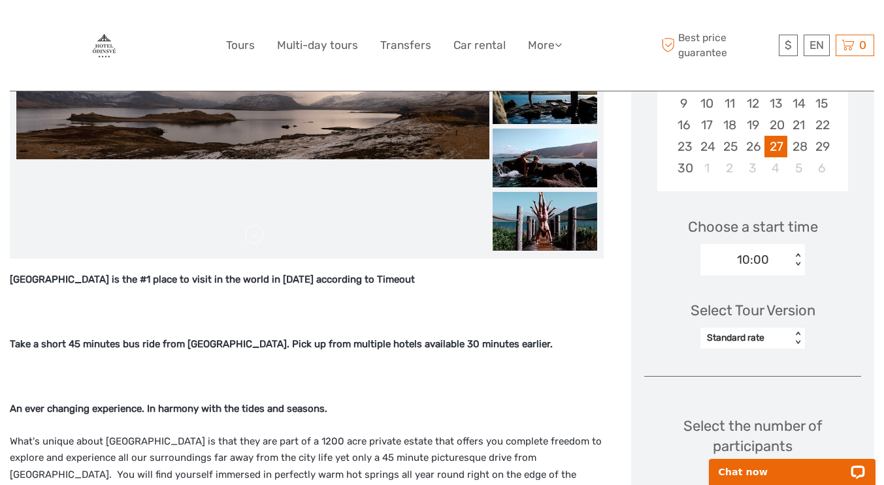
scroll to position [392, 0]
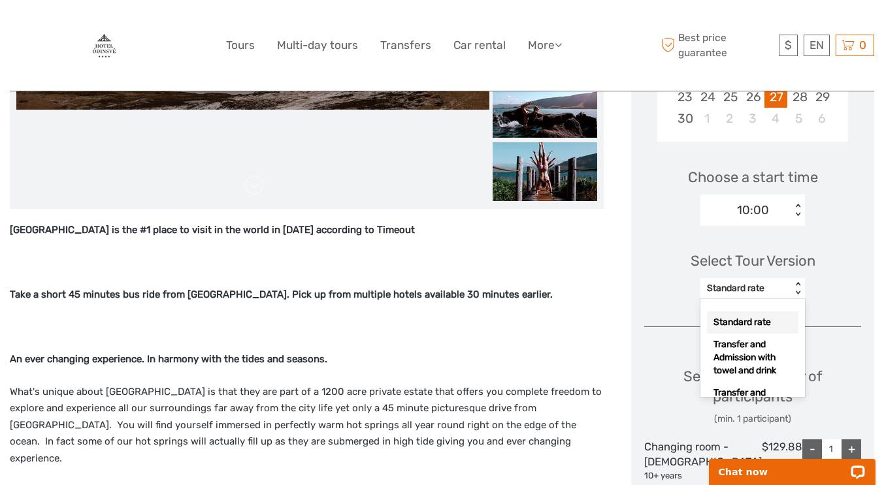
click at [803, 287] on div "< >" at bounding box center [797, 289] width 11 height 14
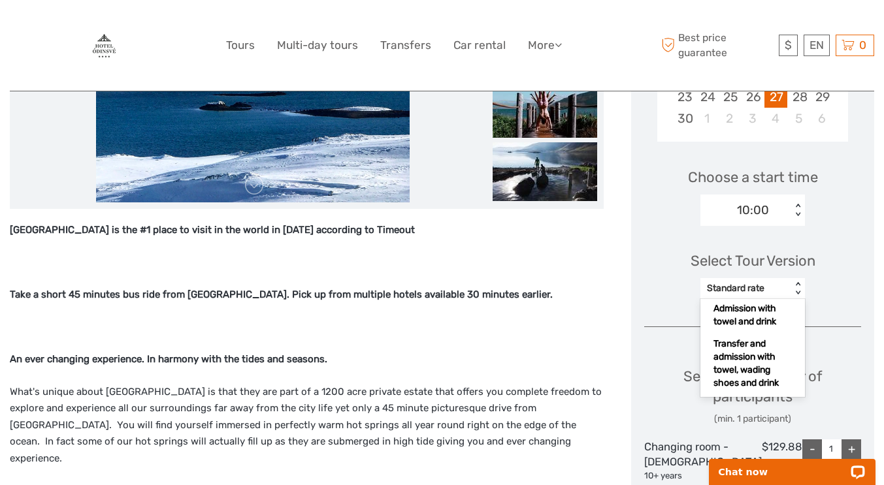
scroll to position [51, 0]
click at [763, 313] on div "Transfer and Admission with towel and drink" at bounding box center [752, 307] width 91 height 48
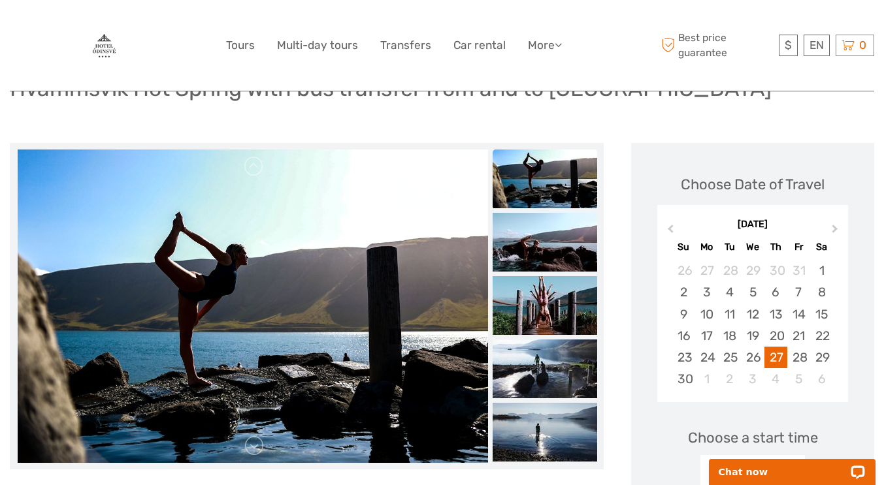
scroll to position [131, 0]
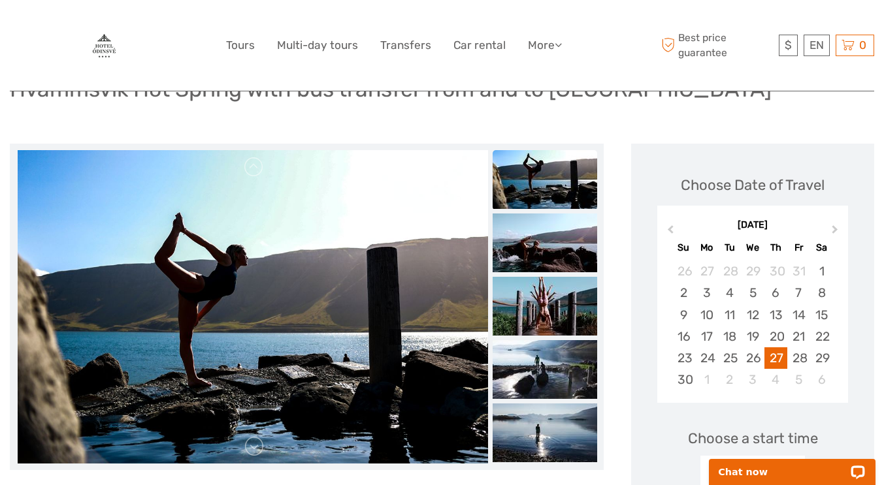
click at [550, 231] on img at bounding box center [544, 243] width 104 height 59
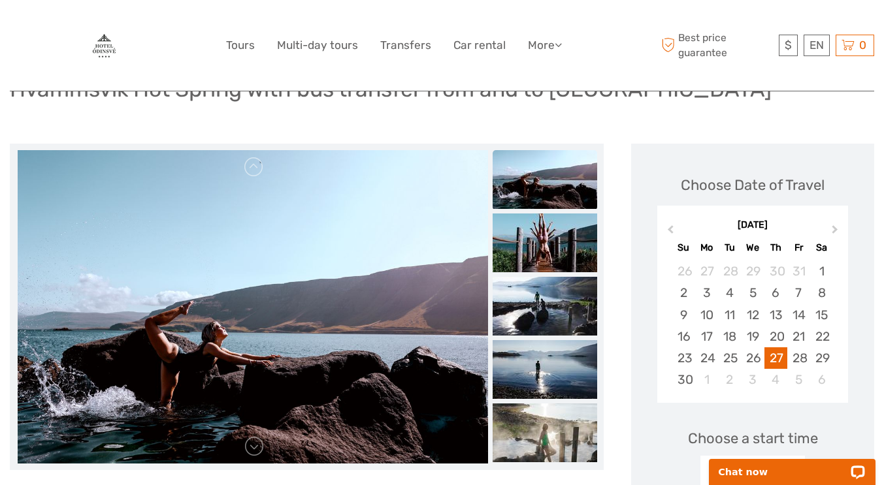
click at [560, 250] on img at bounding box center [544, 243] width 104 height 59
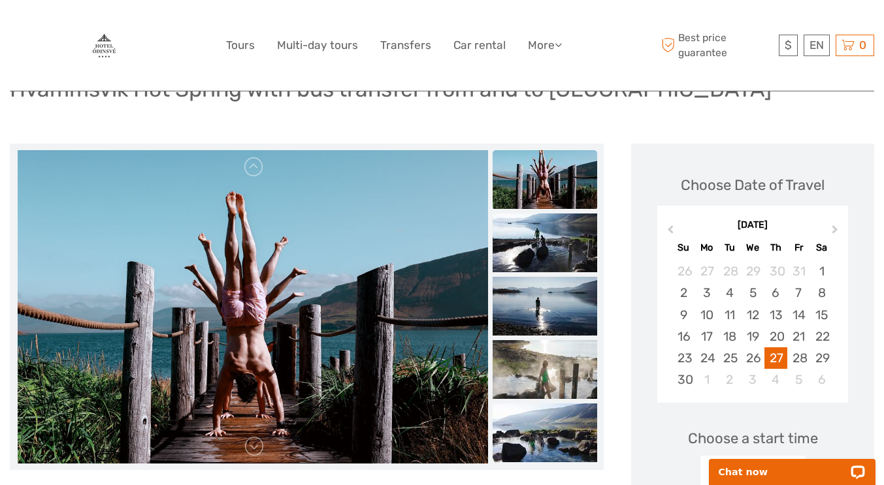
click at [567, 289] on img at bounding box center [544, 306] width 104 height 59
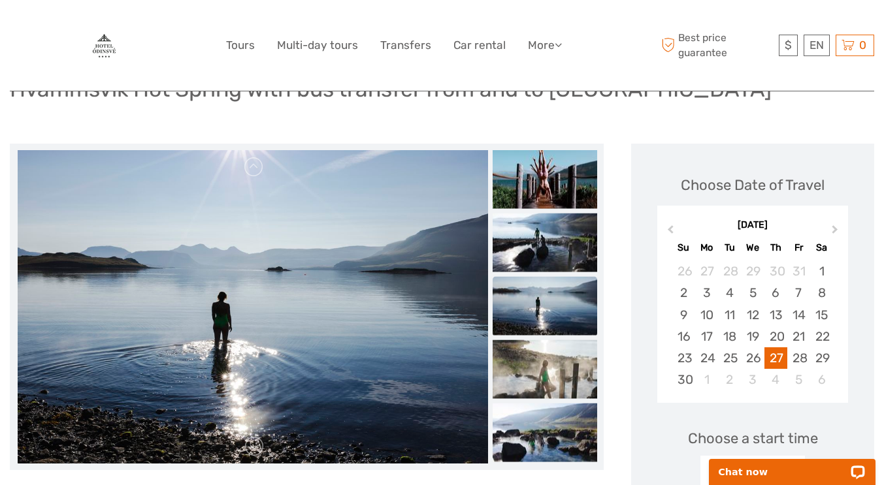
click at [561, 341] on img at bounding box center [544, 369] width 104 height 59
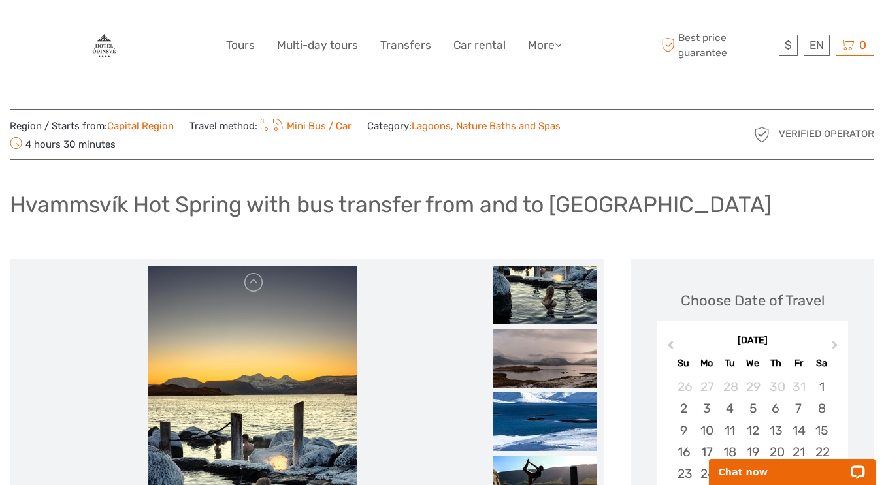
scroll to position [0, 0]
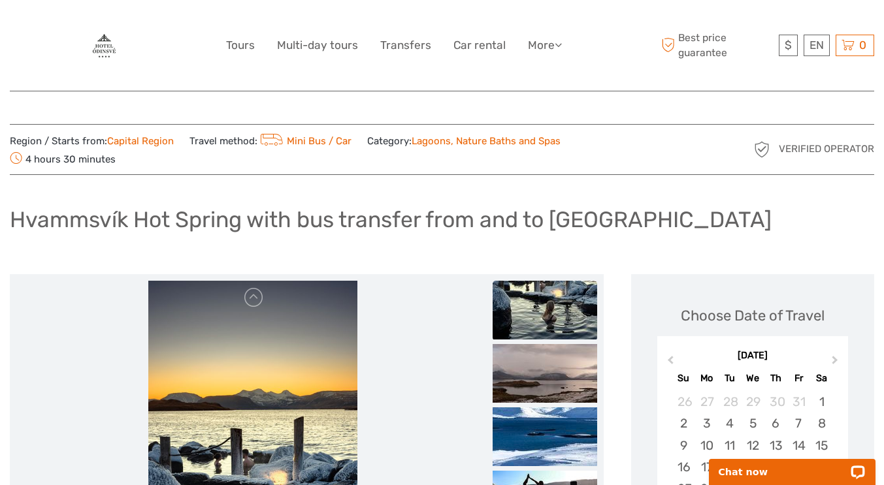
click at [502, 138] on link "Lagoons, Nature Baths and Spas" at bounding box center [485, 141] width 149 height 12
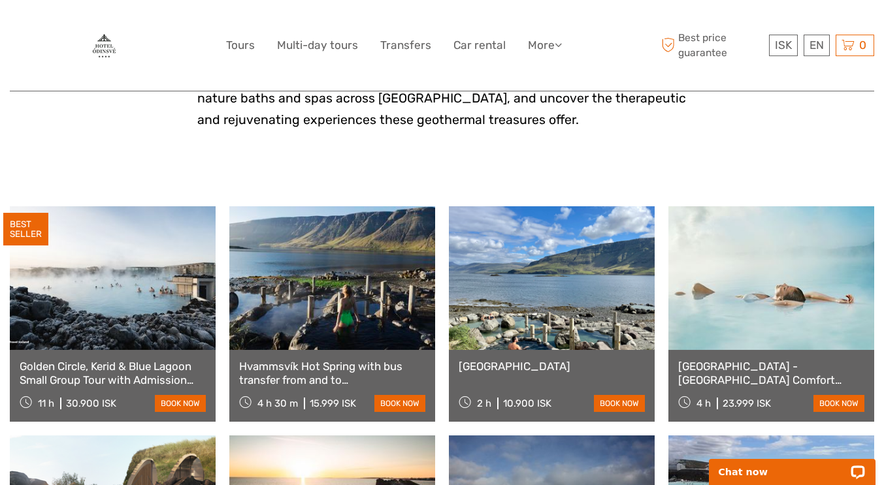
scroll to position [457, 0]
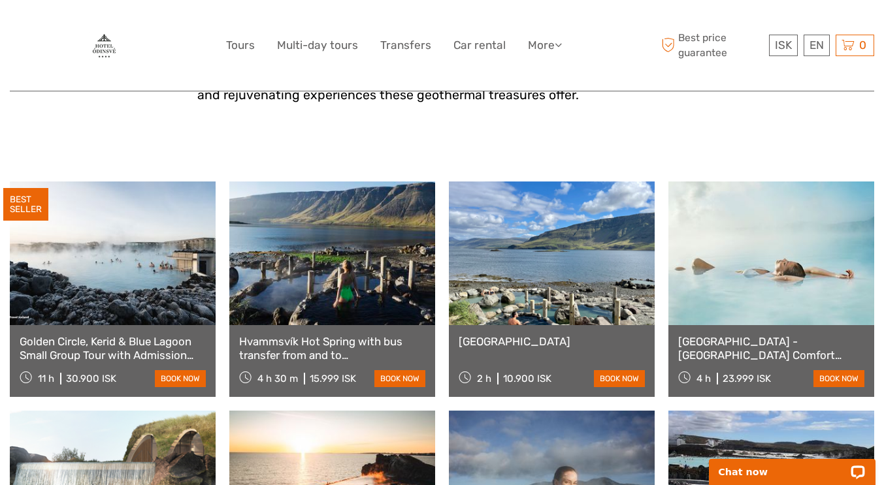
click at [785, 49] on span "ISK" at bounding box center [783, 45] width 17 height 13
click at [767, 126] on link "$" at bounding box center [774, 125] width 44 height 24
click at [656, 104] on p "[GEOGRAPHIC_DATA], a land of breathtaking landscapes and geothermal wonders, is…" at bounding box center [442, 30] width 490 height 152
click at [677, 69] on div "Best price guarantee $ ISK € $ £ EN English Español Deutsch 0 Items Total 0 ISK…" at bounding box center [766, 45] width 216 height 71
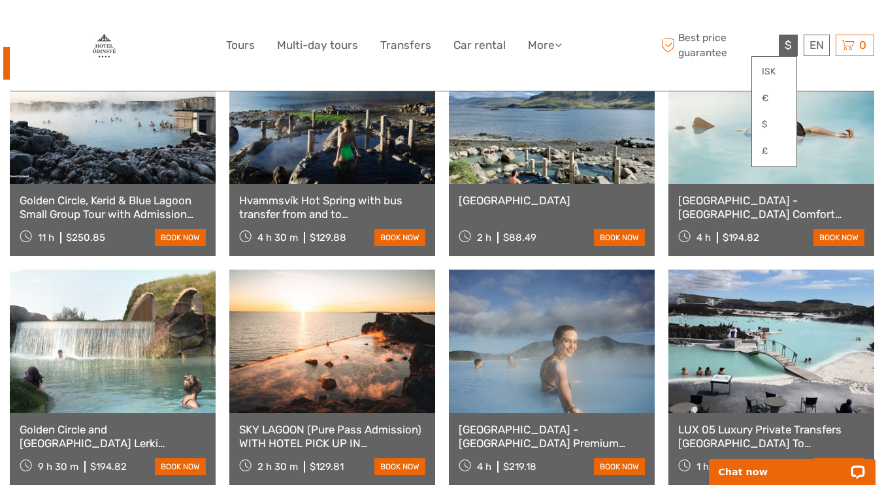
scroll to position [588, 0]
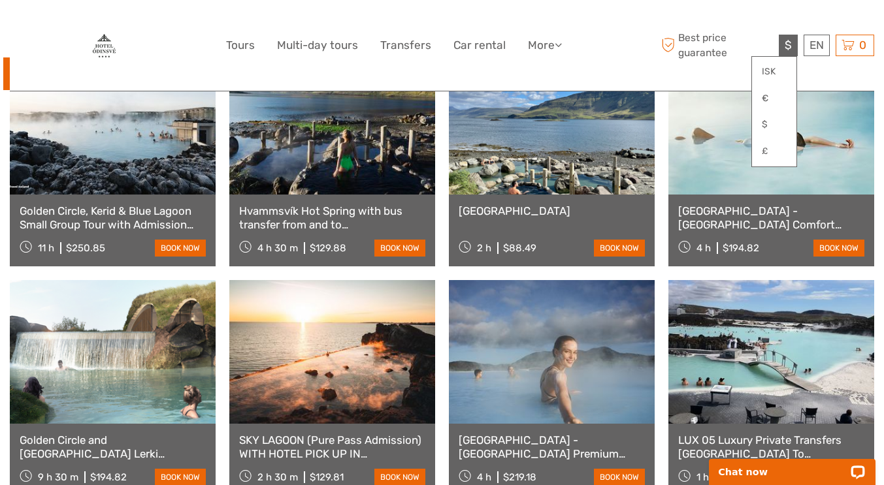
click at [735, 214] on link "[GEOGRAPHIC_DATA] - [GEOGRAPHIC_DATA] Comfort including admission" at bounding box center [771, 217] width 186 height 27
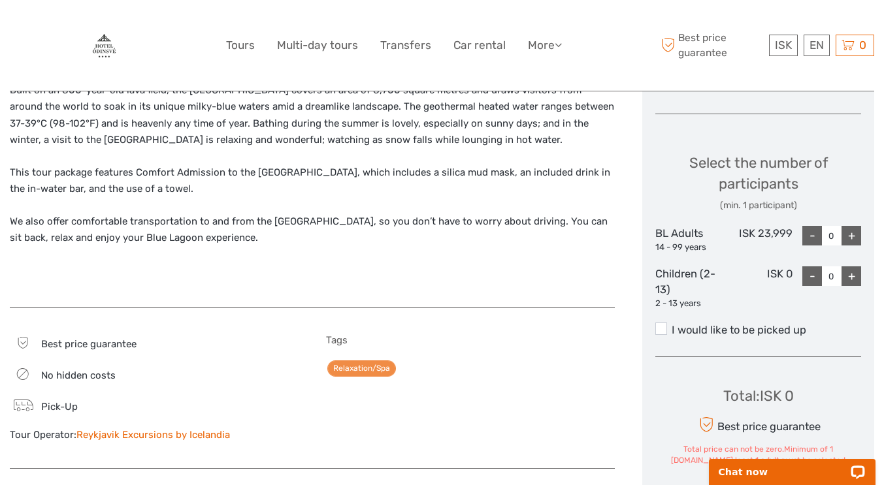
scroll to position [522, 0]
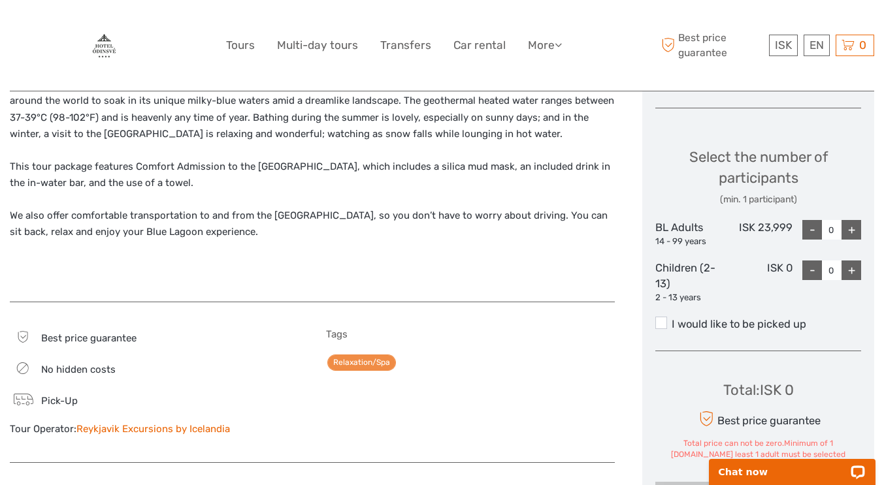
click at [0, 0] on link "$" at bounding box center [0, 0] width 0 height 0
click at [854, 225] on div "+" at bounding box center [851, 230] width 20 height 20
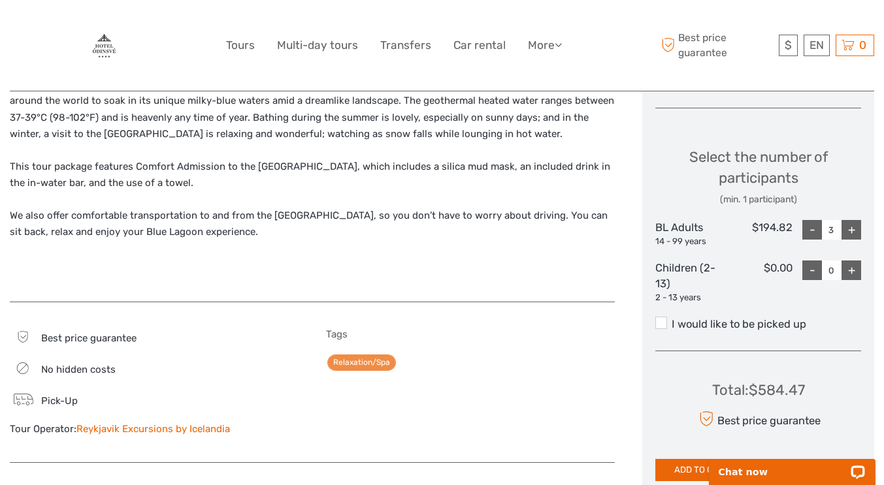
click at [854, 225] on div "+" at bounding box center [851, 230] width 20 height 20
type input "6"
click at [854, 225] on div "+" at bounding box center [851, 230] width 20 height 20
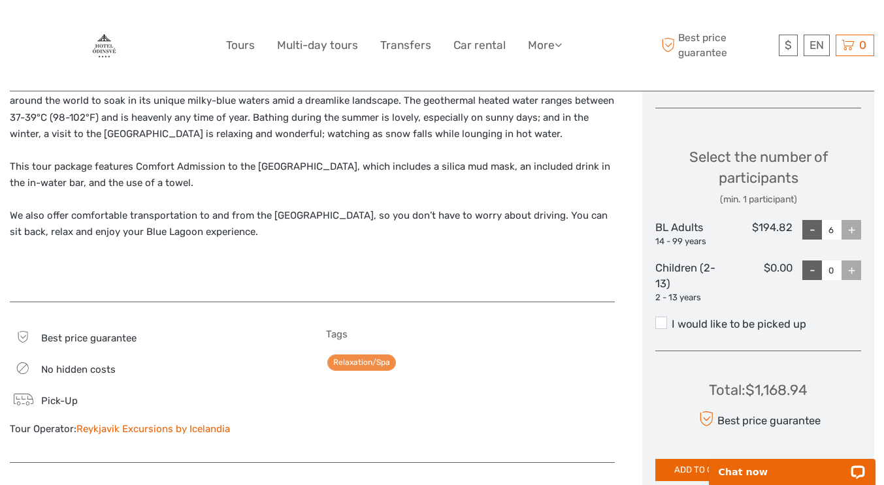
click at [853, 227] on div "+" at bounding box center [851, 230] width 20 height 20
click at [853, 232] on div "+" at bounding box center [851, 230] width 20 height 20
click at [854, 272] on div "+" at bounding box center [851, 271] width 20 height 20
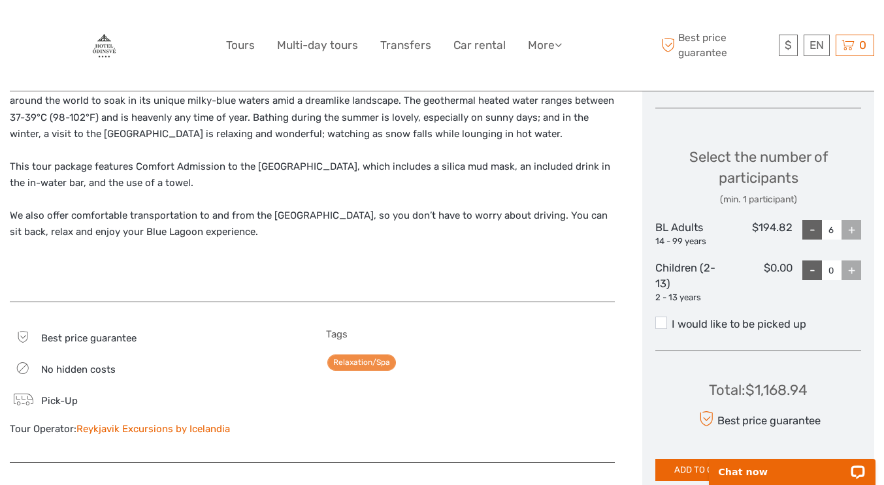
click at [854, 265] on div "+" at bounding box center [851, 271] width 20 height 20
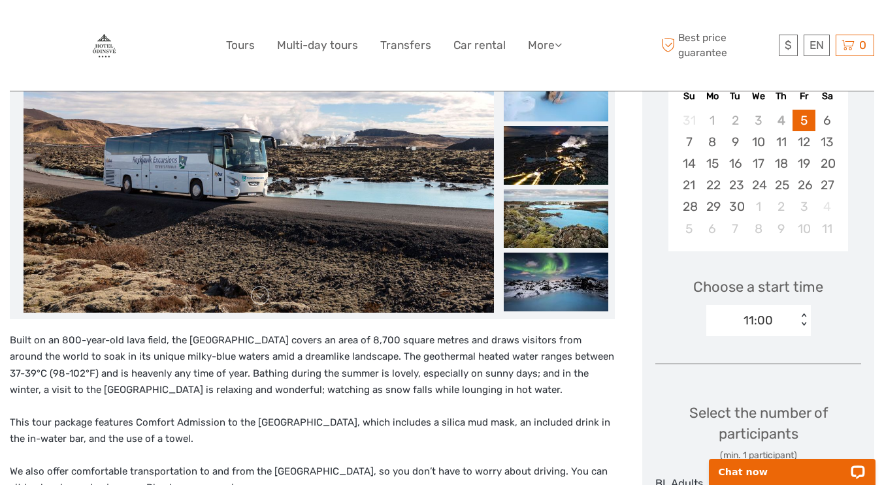
scroll to position [196, 0]
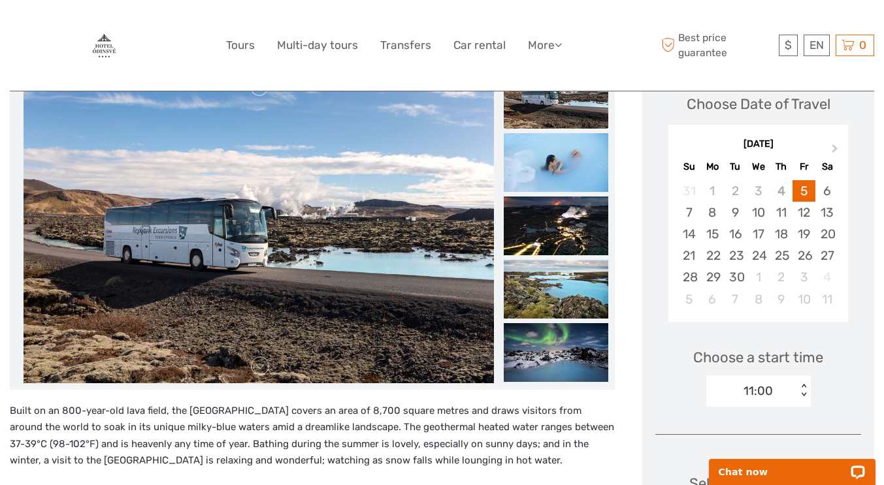
click at [835, 150] on span "Next Month" at bounding box center [835, 151] width 0 height 19
click at [785, 280] on div "27" at bounding box center [780, 277] width 23 height 22
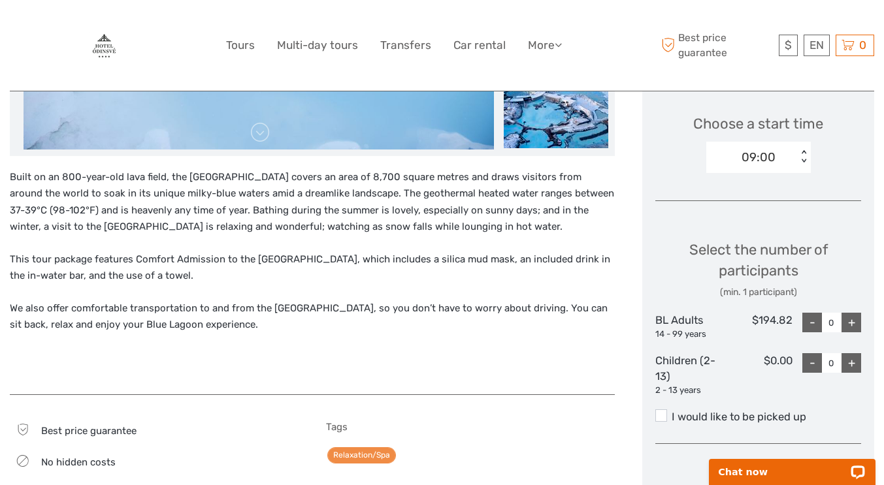
scroll to position [457, 0]
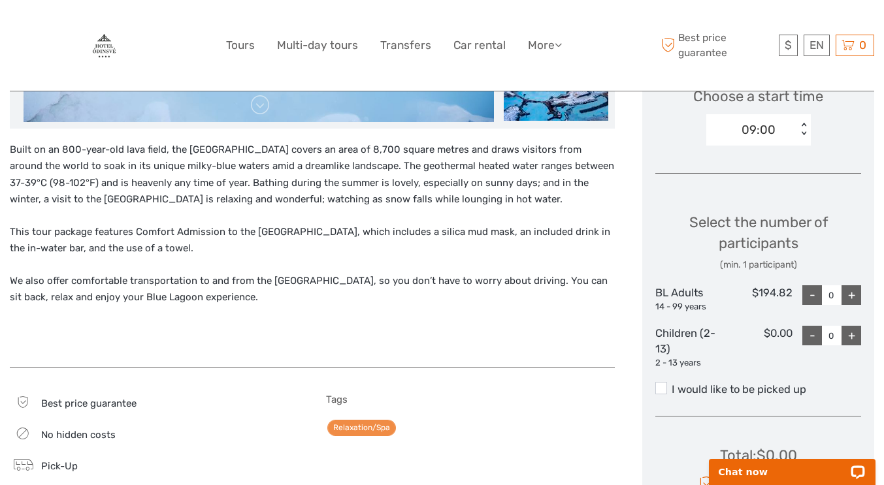
click at [846, 294] on div "+" at bounding box center [851, 295] width 20 height 20
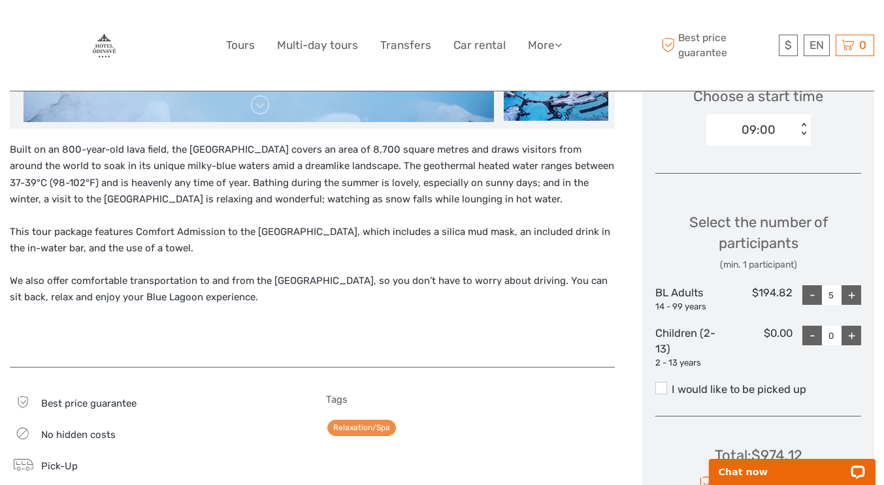
click at [846, 294] on div "+" at bounding box center [851, 295] width 20 height 20
type input "8"
click at [853, 333] on div "+" at bounding box center [851, 336] width 20 height 20
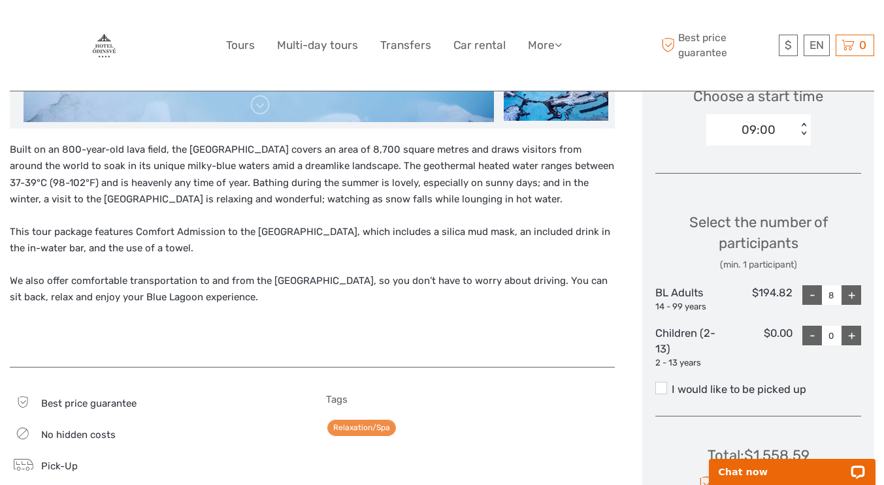
type input "1"
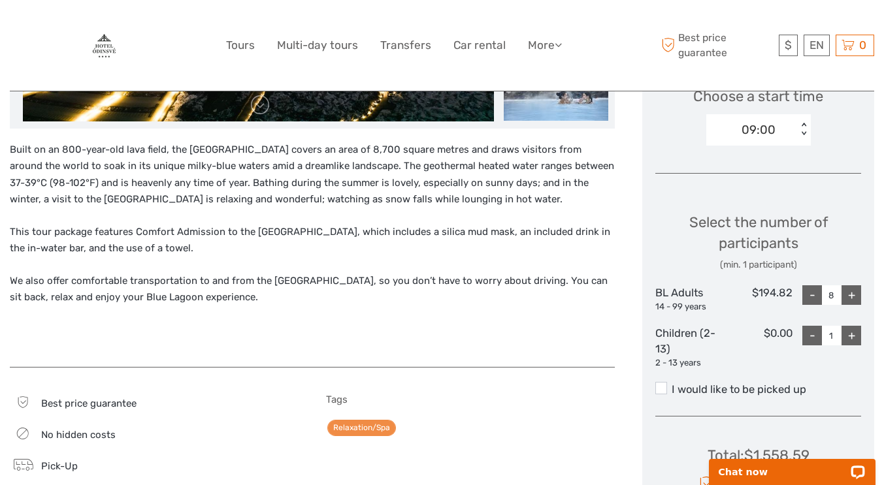
click at [657, 387] on span at bounding box center [661, 388] width 12 height 12
click at [671, 385] on input "I would like to be picked up" at bounding box center [671, 385] width 0 height 0
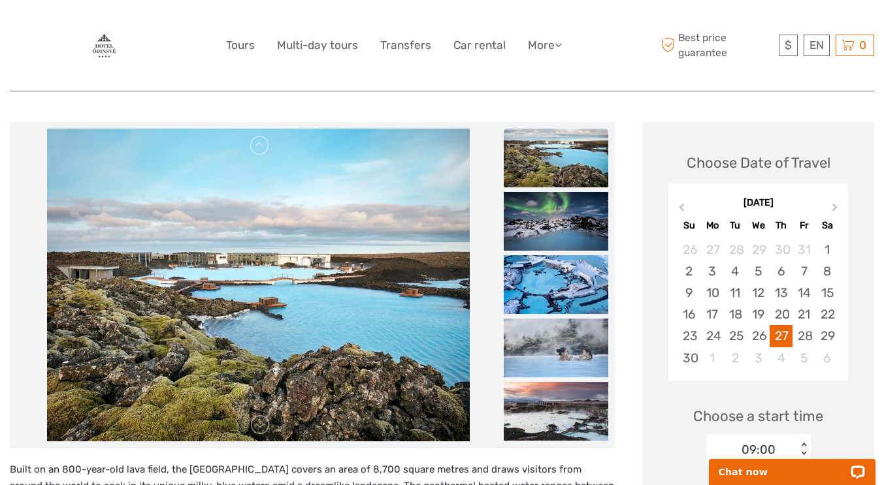
scroll to position [0, 0]
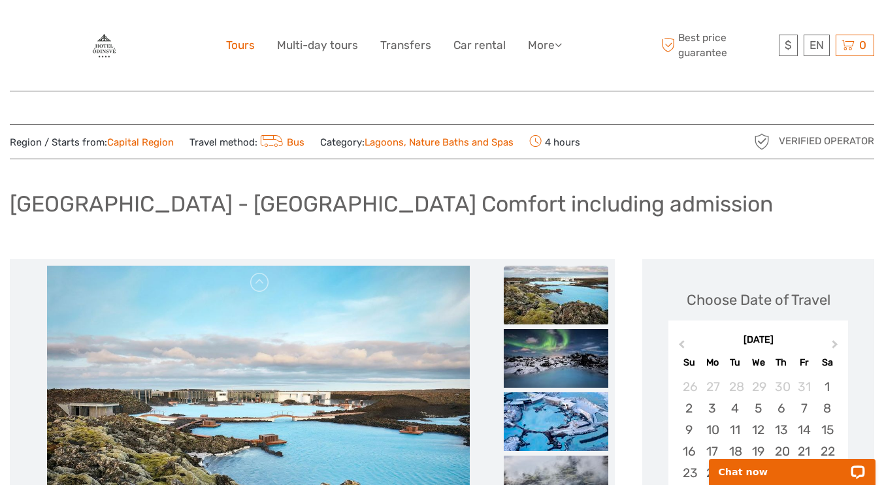
click at [249, 48] on link "Tours" at bounding box center [240, 45] width 29 height 19
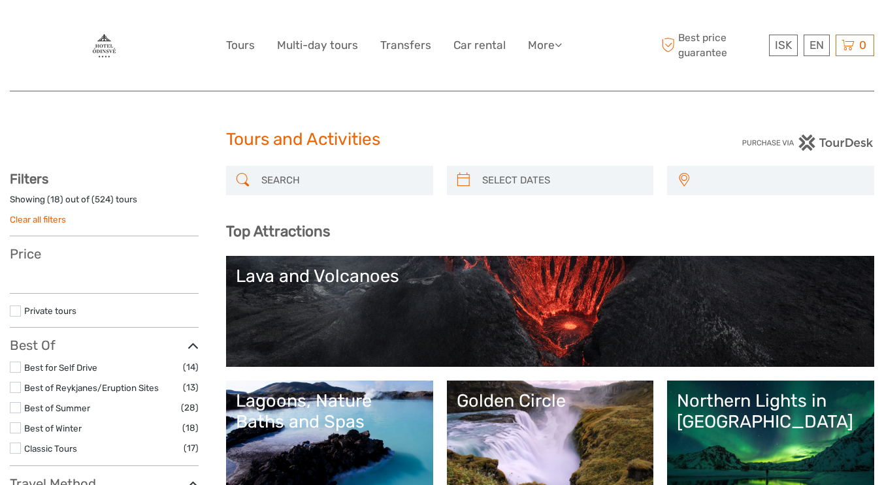
select select
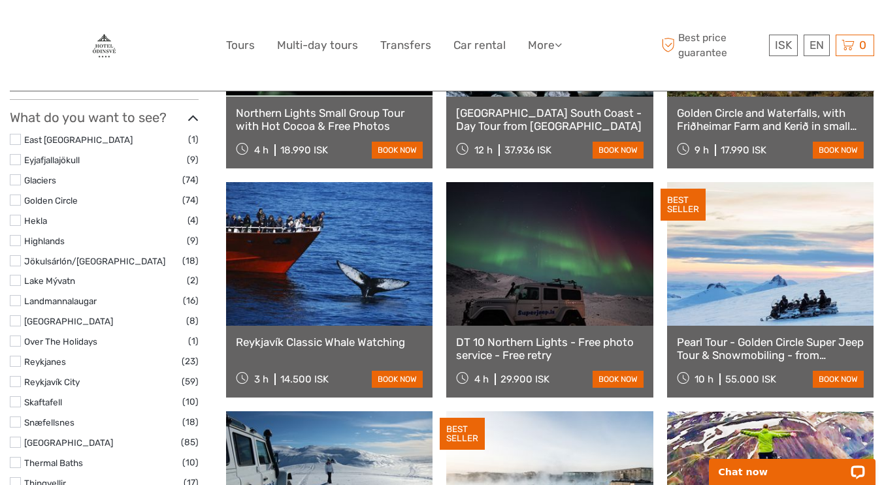
scroll to position [653, 0]
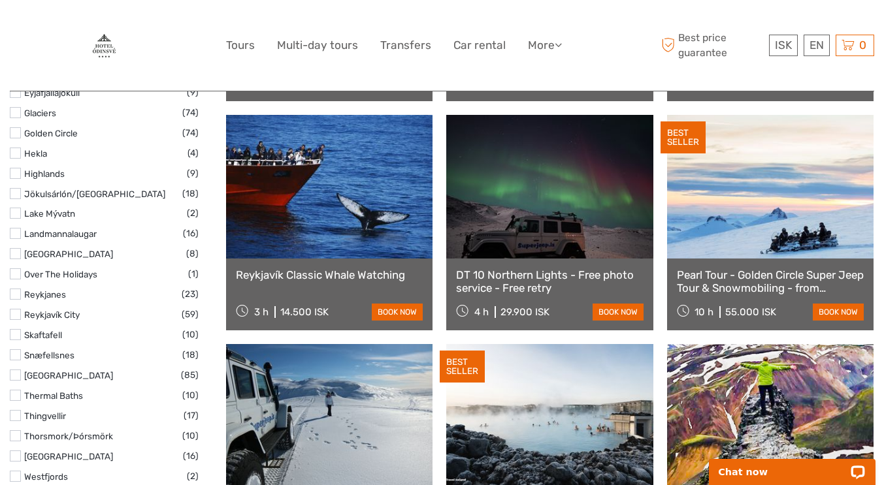
click at [761, 278] on link "Pearl Tour - Golden Circle Super Jeep Tour & Snowmobiling - from [GEOGRAPHIC_DA…" at bounding box center [770, 281] width 187 height 27
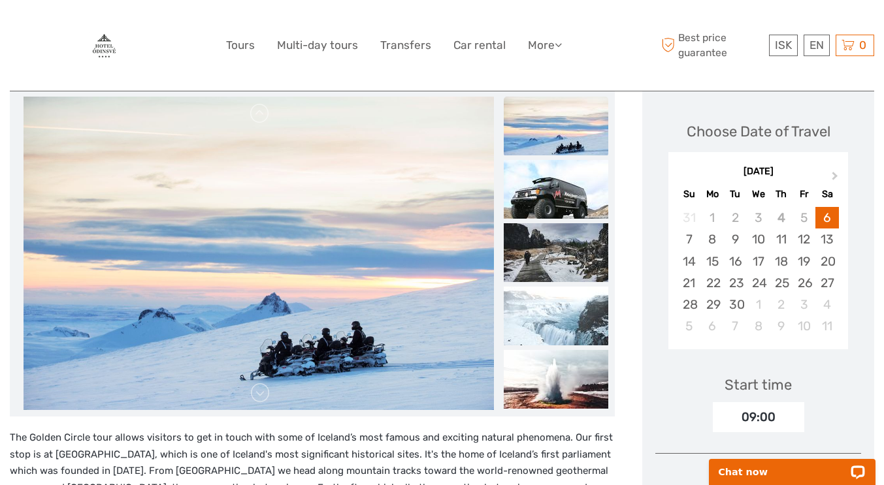
scroll to position [196, 0]
click at [835, 168] on span "Next Month" at bounding box center [835, 177] width 0 height 19
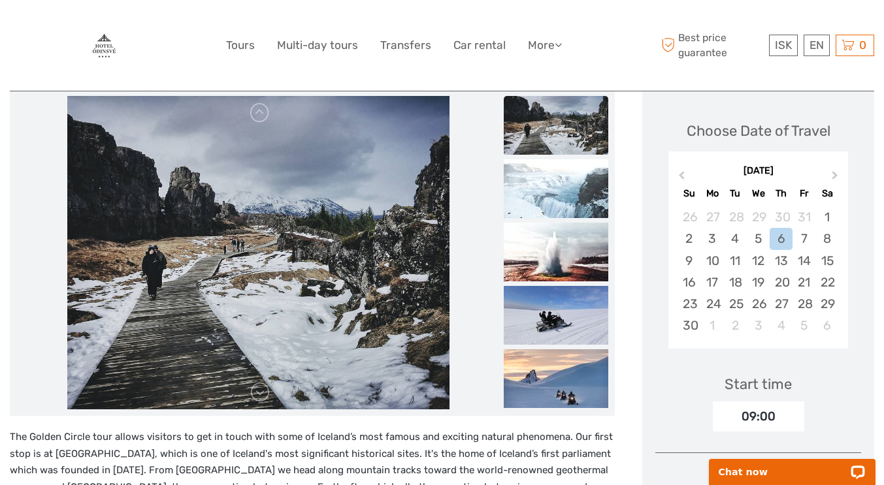
click at [783, 293] on div "27" at bounding box center [780, 304] width 23 height 22
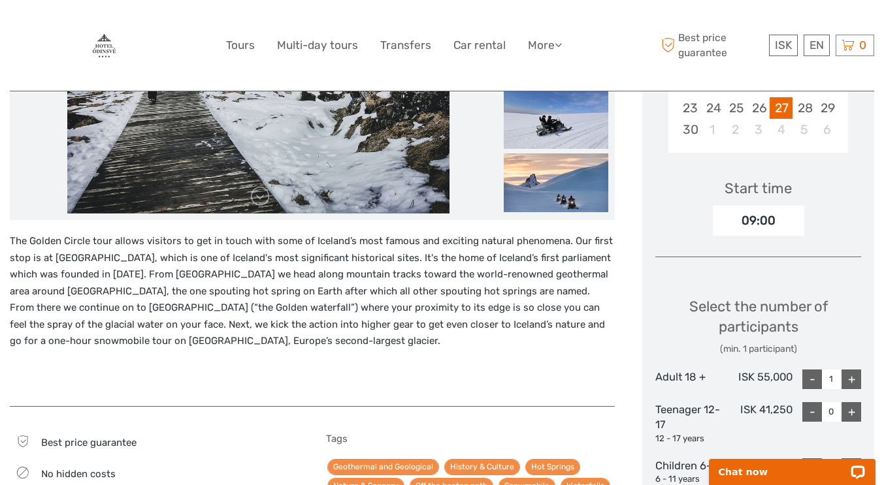
scroll to position [457, 0]
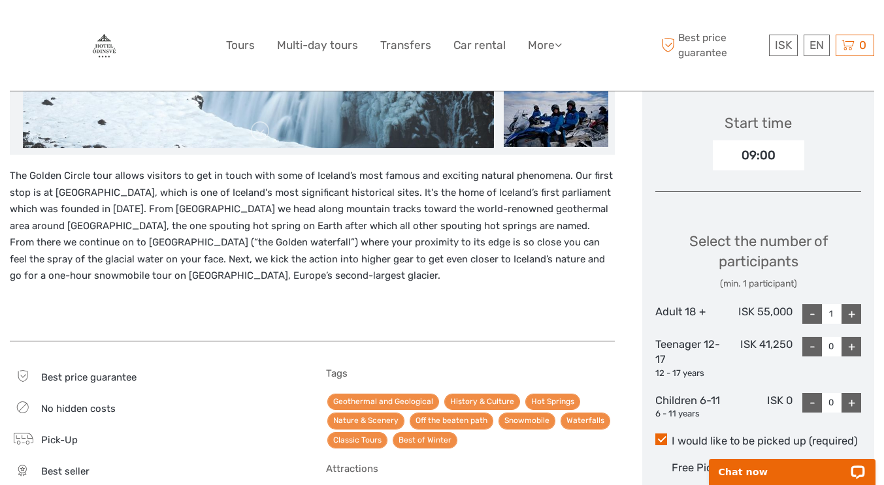
click at [852, 304] on div "+" at bounding box center [851, 314] width 20 height 20
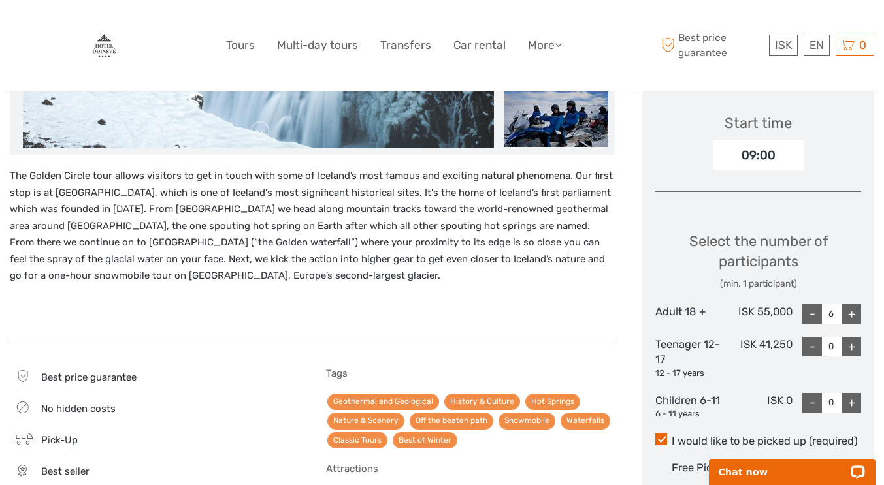
click at [852, 304] on div "+" at bounding box center [851, 314] width 20 height 20
type input "7"
click at [851, 337] on div "+" at bounding box center [851, 347] width 20 height 20
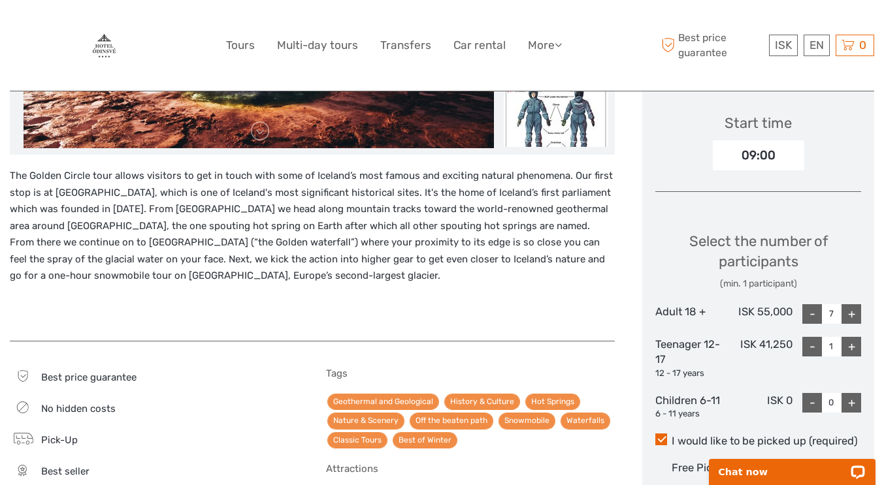
click at [851, 337] on div "+" at bounding box center [851, 347] width 20 height 20
type input "2"
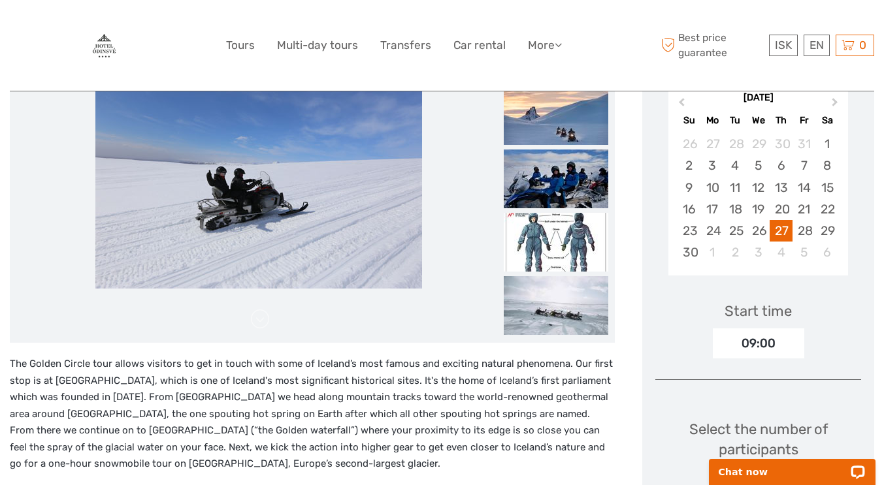
scroll to position [261, 0]
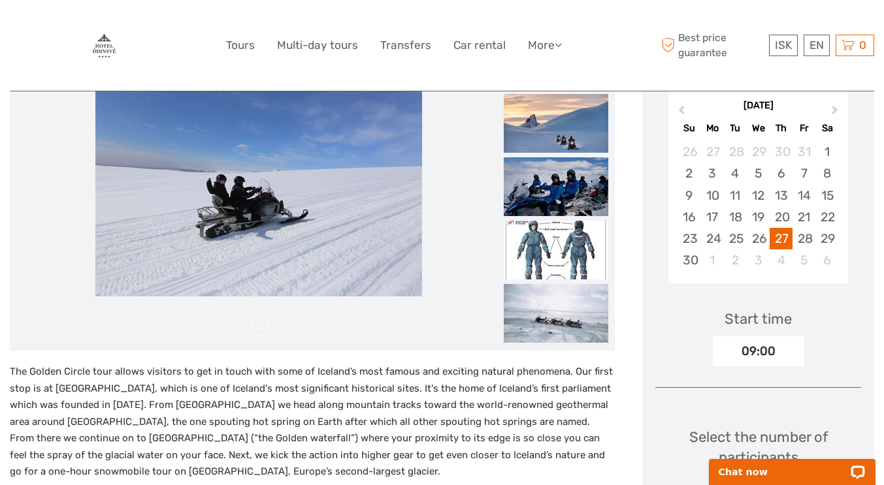
click at [552, 232] on img at bounding box center [555, 250] width 104 height 59
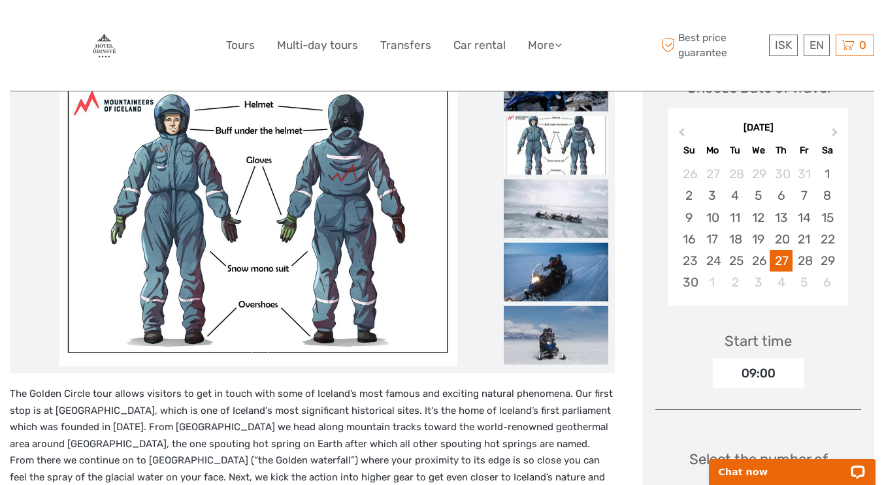
scroll to position [327, 0]
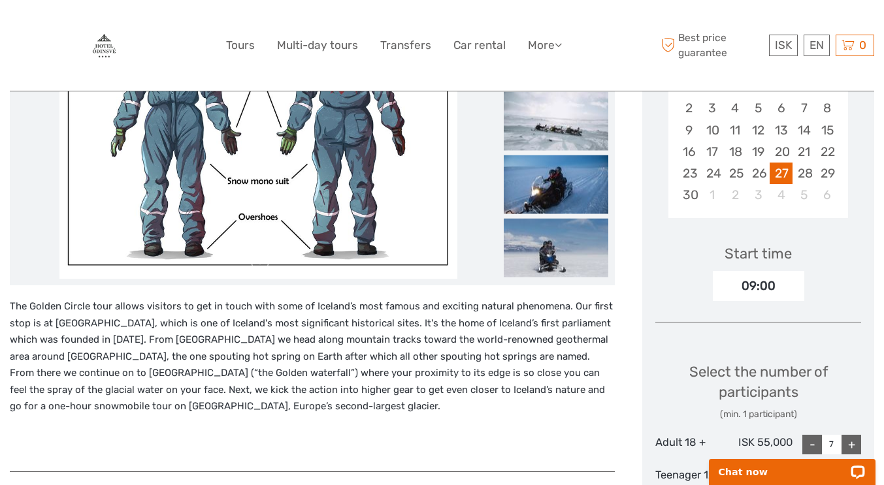
click at [554, 168] on img at bounding box center [555, 184] width 104 height 59
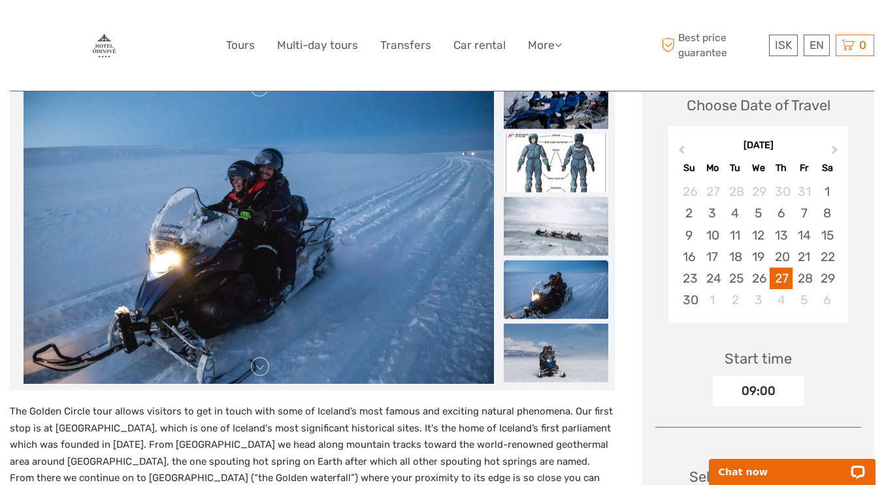
scroll to position [196, 0]
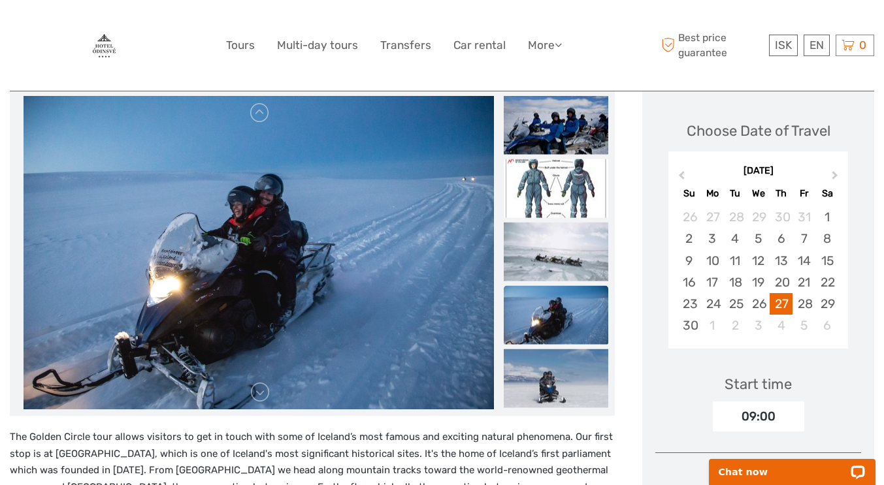
click at [562, 349] on img at bounding box center [555, 378] width 104 height 59
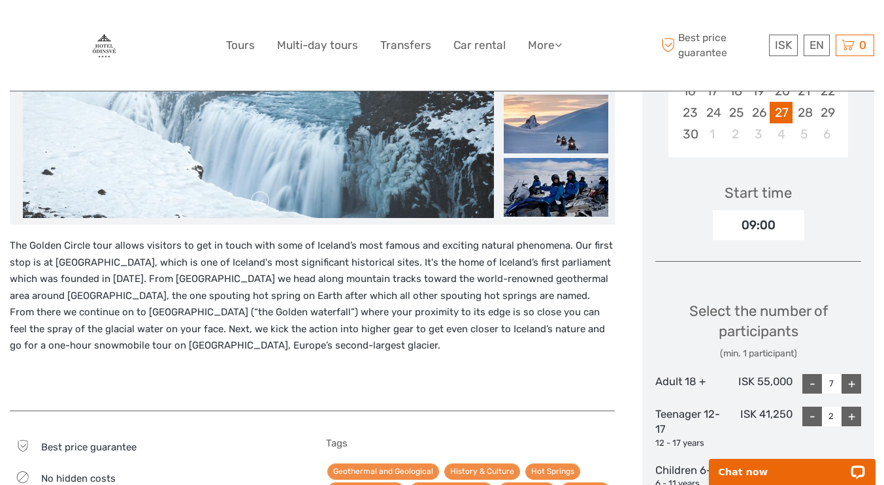
scroll to position [327, 0]
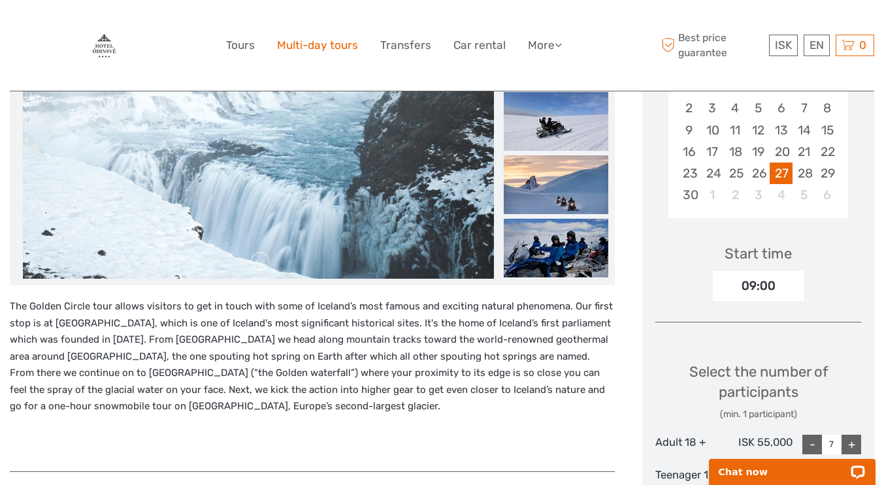
click at [315, 46] on link "Multi-day tours" at bounding box center [317, 45] width 81 height 19
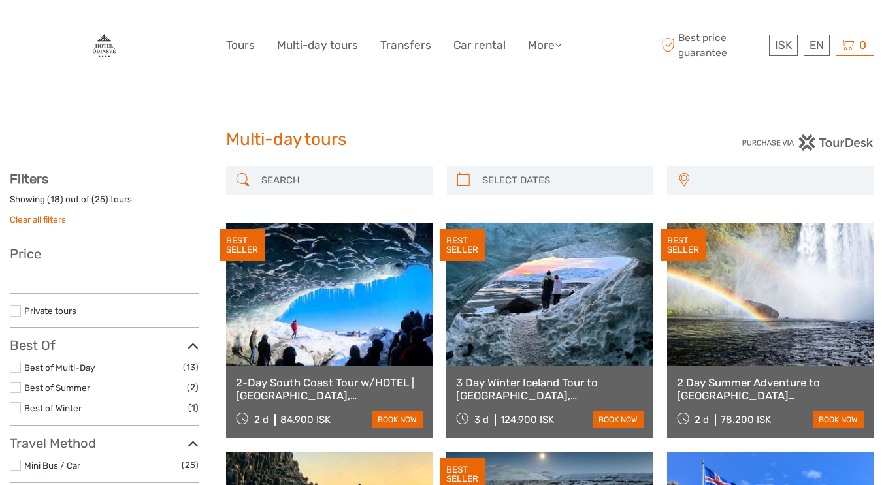
select select
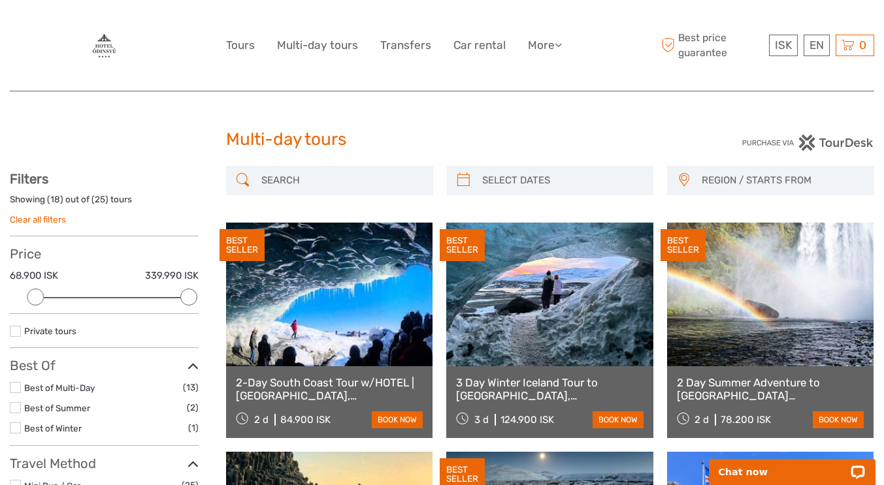
click at [538, 364] on link at bounding box center [549, 295] width 206 height 144
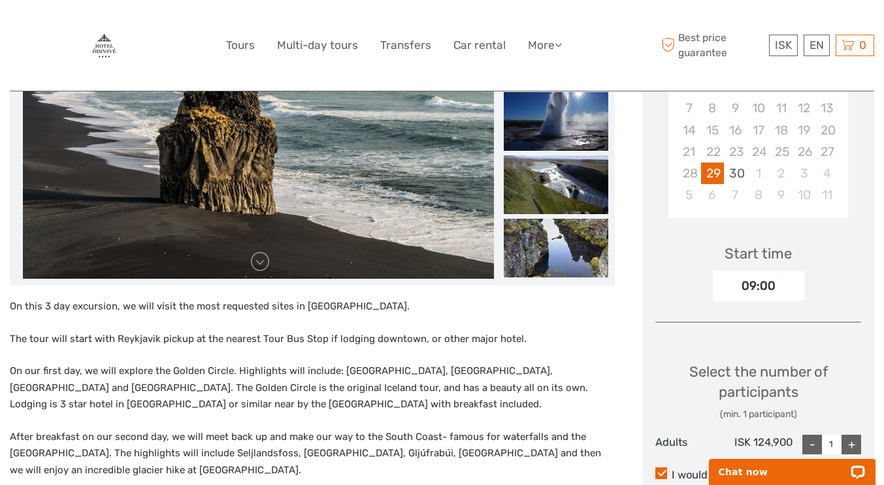
scroll to position [261, 0]
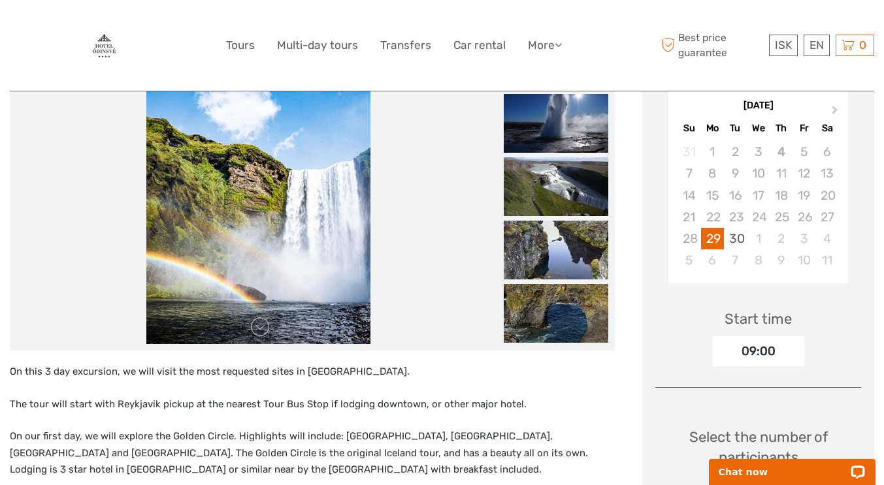
click at [832, 104] on button "Next Month" at bounding box center [835, 113] width 21 height 21
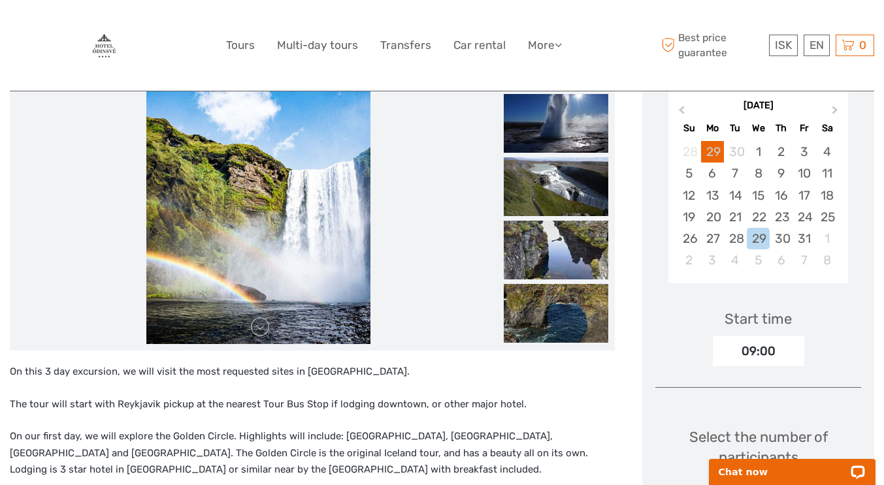
click at [832, 104] on button "Next Month" at bounding box center [835, 113] width 21 height 21
click at [825, 213] on div "22" at bounding box center [826, 217] width 23 height 22
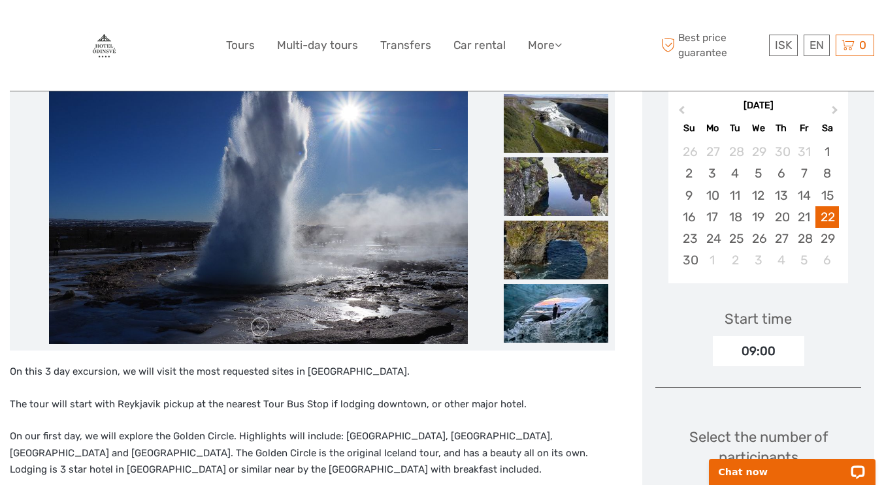
click at [696, 236] on div "23" at bounding box center [688, 239] width 23 height 22
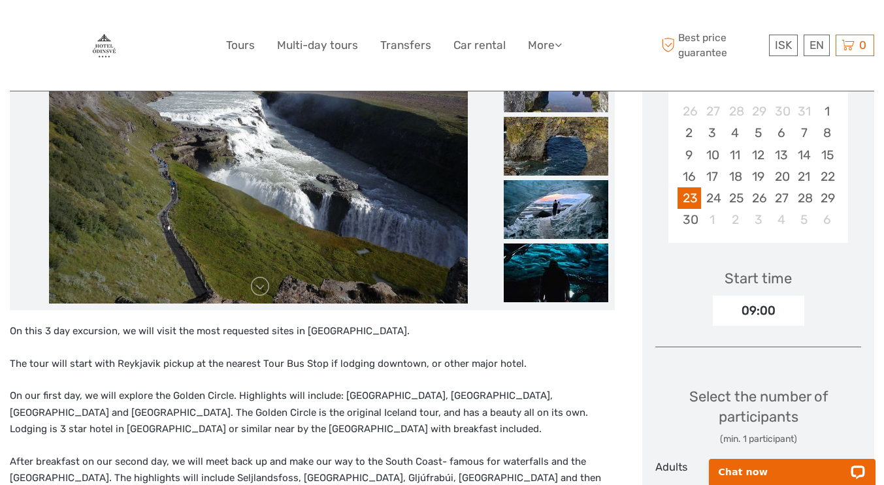
scroll to position [457, 0]
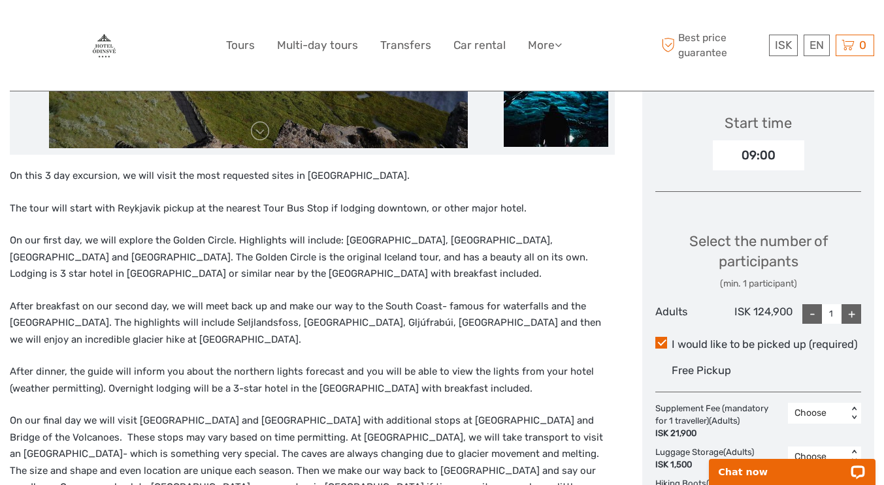
click at [854, 315] on div "+" at bounding box center [851, 314] width 20 height 20
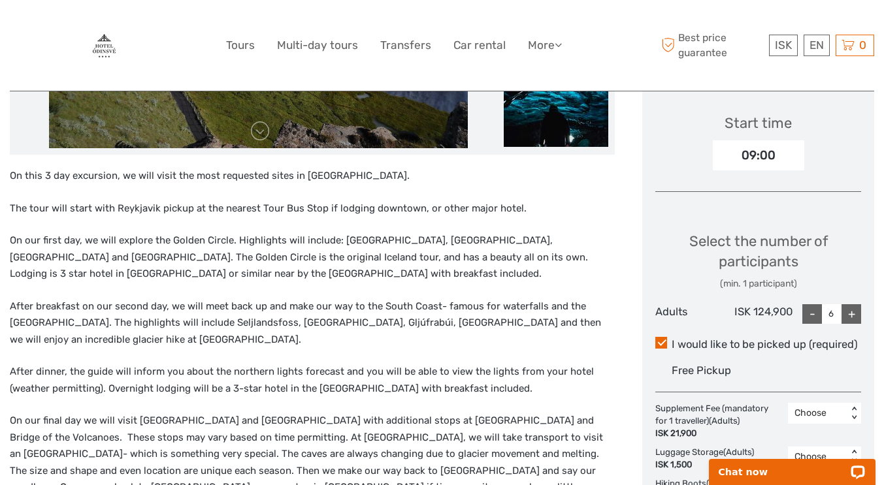
click at [854, 315] on div "+" at bounding box center [851, 314] width 20 height 20
type input "9"
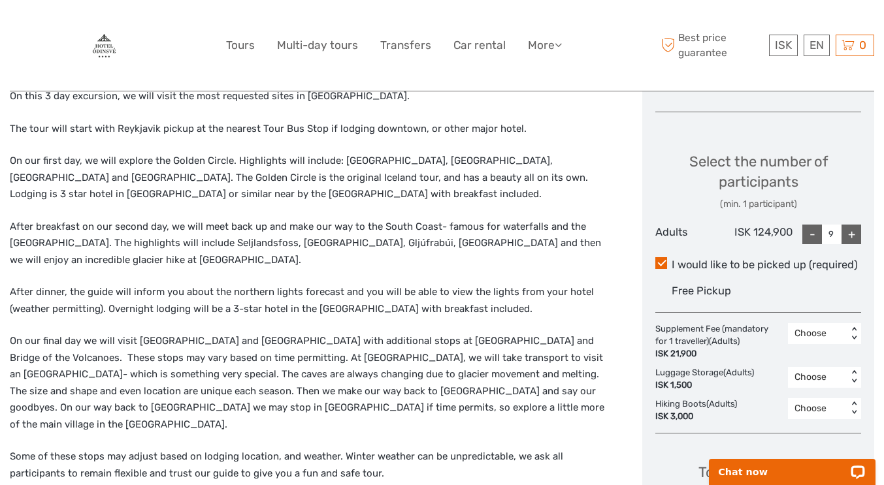
scroll to position [588, 0]
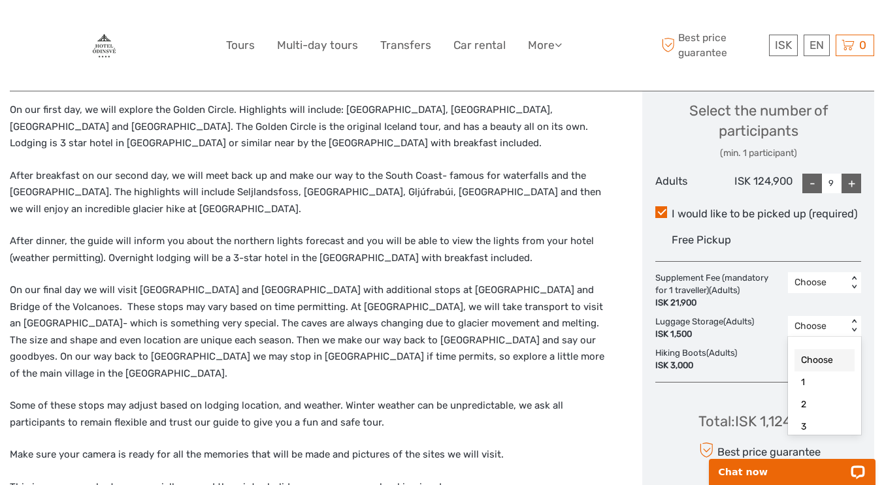
click at [856, 317] on div "Choose < >" at bounding box center [824, 326] width 73 height 21
click at [839, 418] on div "9" at bounding box center [824, 424] width 60 height 22
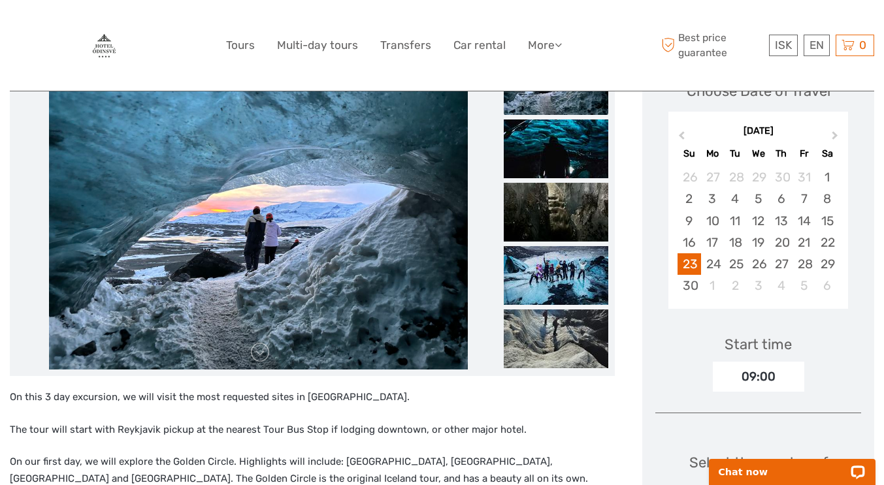
scroll to position [261, 0]
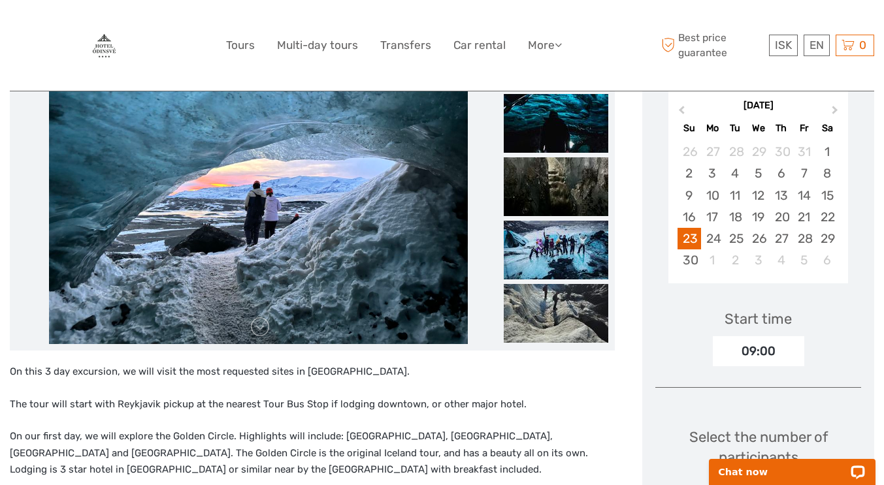
click at [551, 182] on img at bounding box center [555, 186] width 104 height 59
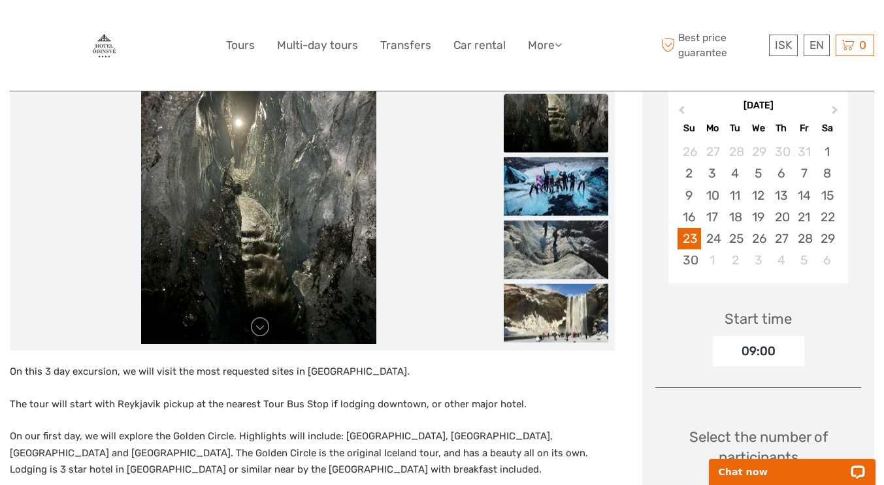
click at [551, 194] on img at bounding box center [555, 186] width 104 height 59
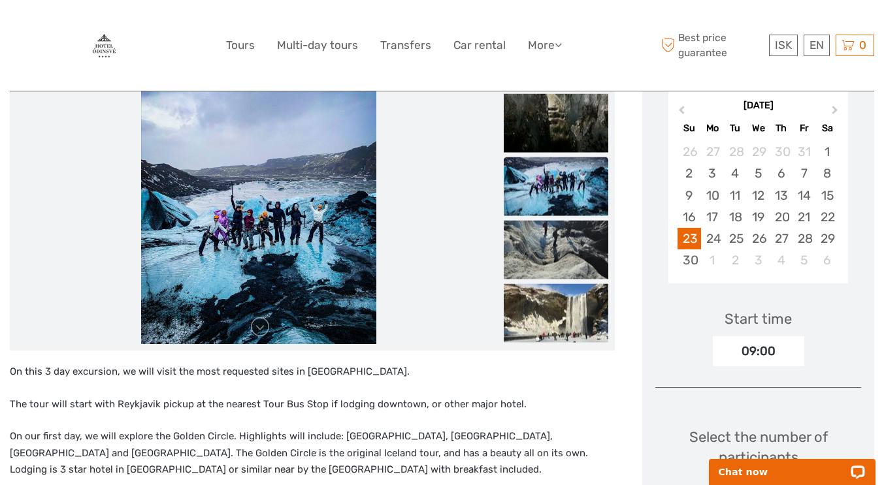
click at [551, 253] on img at bounding box center [555, 250] width 104 height 59
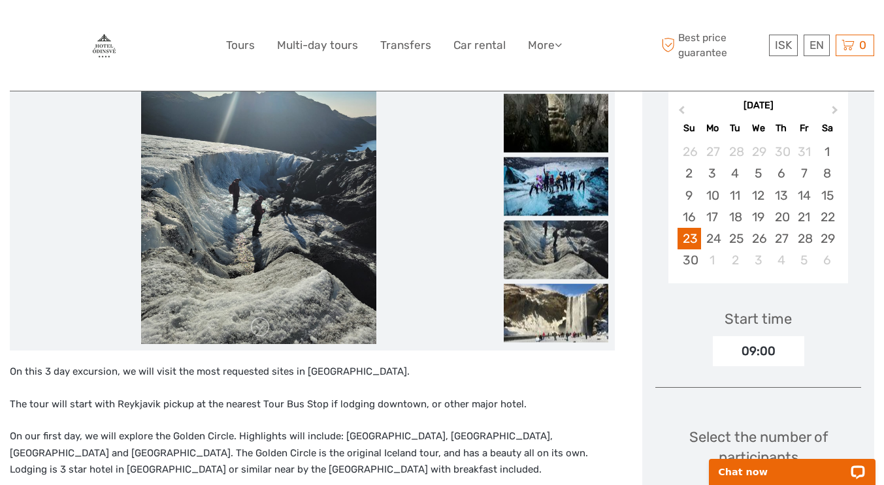
click at [556, 293] on img at bounding box center [555, 313] width 104 height 59
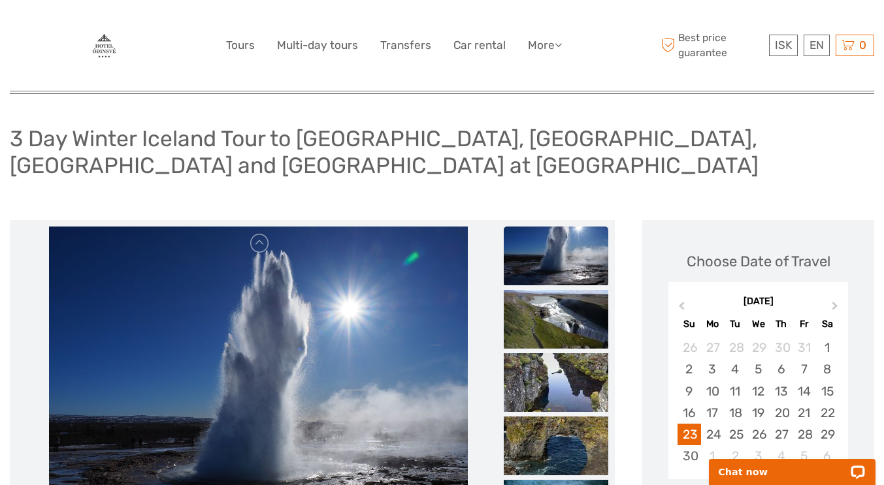
scroll to position [0, 0]
